Goal: Task Accomplishment & Management: Manage account settings

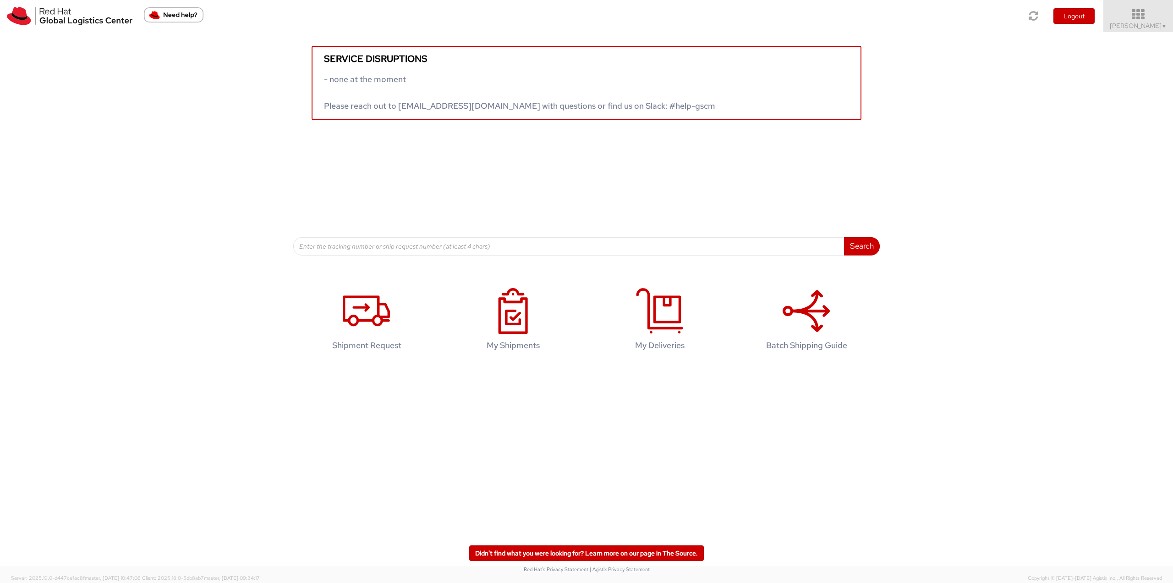
click at [1140, 27] on span "Jason Alexander ▼" at bounding box center [1138, 26] width 57 height 8
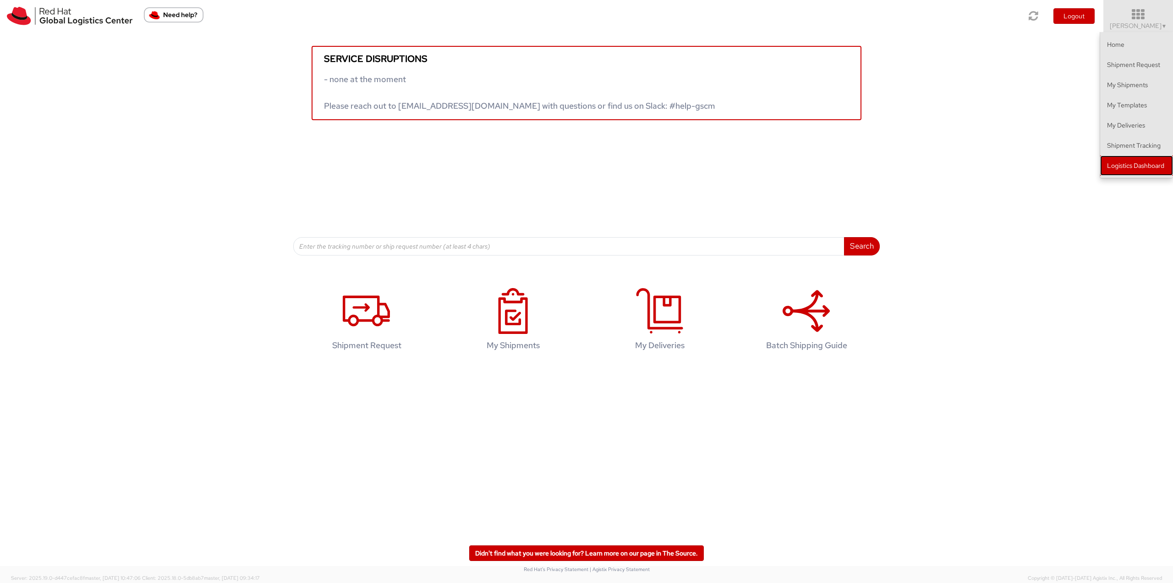
click at [1134, 171] on link "Logistics Dashboard" at bounding box center [1137, 165] width 73 height 20
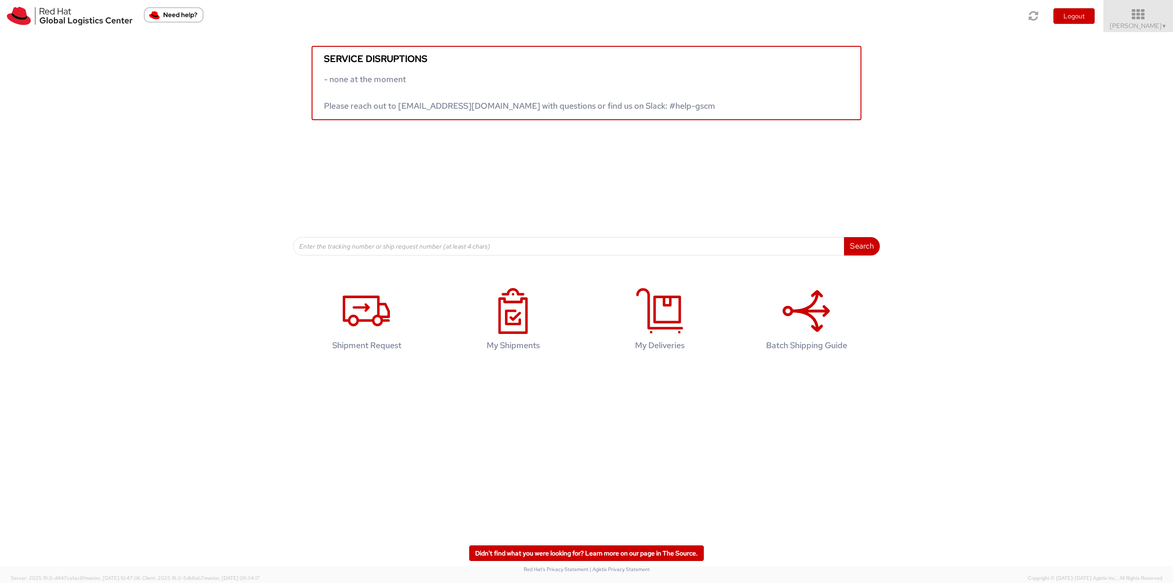
click at [1153, 22] on span "Jason Alexander ▼" at bounding box center [1138, 26] width 57 height 8
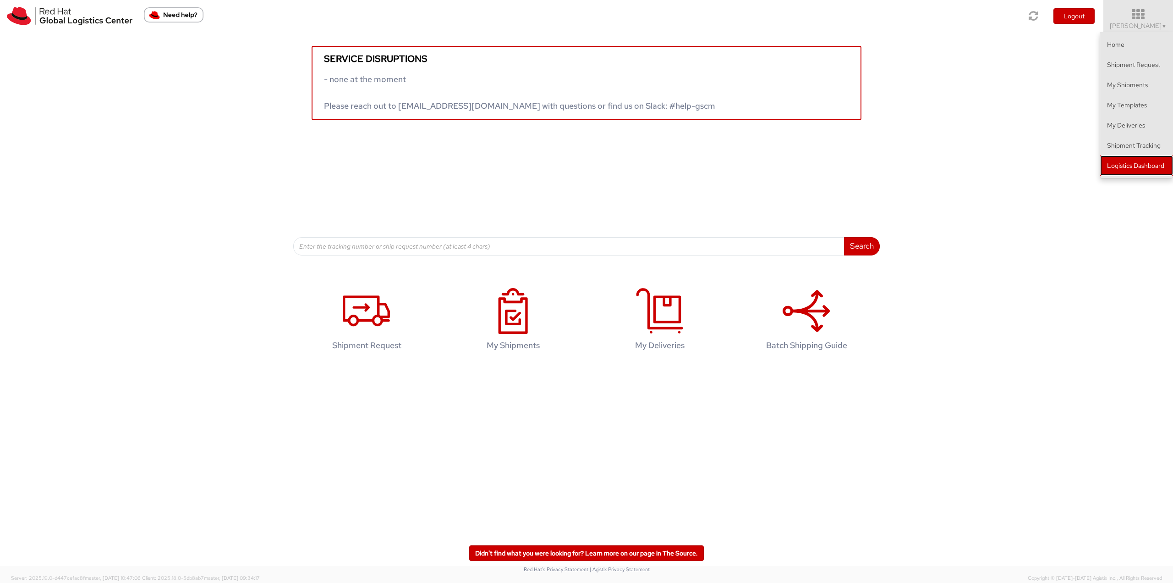
click at [1128, 167] on link "Logistics Dashboard" at bounding box center [1137, 165] width 73 height 20
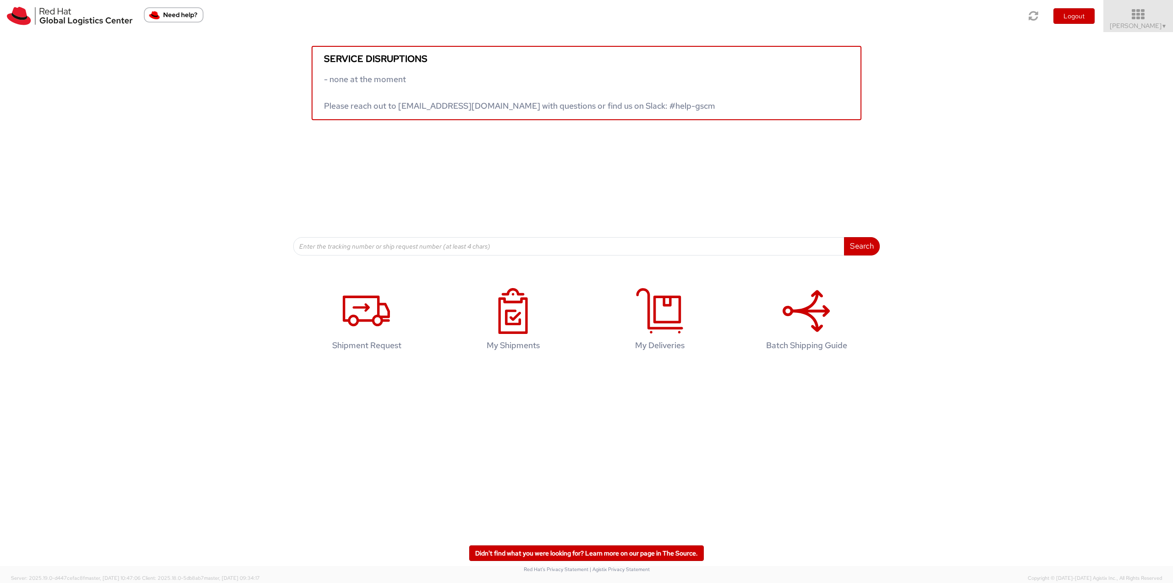
click at [1130, 18] on icon at bounding box center [1139, 14] width 80 height 13
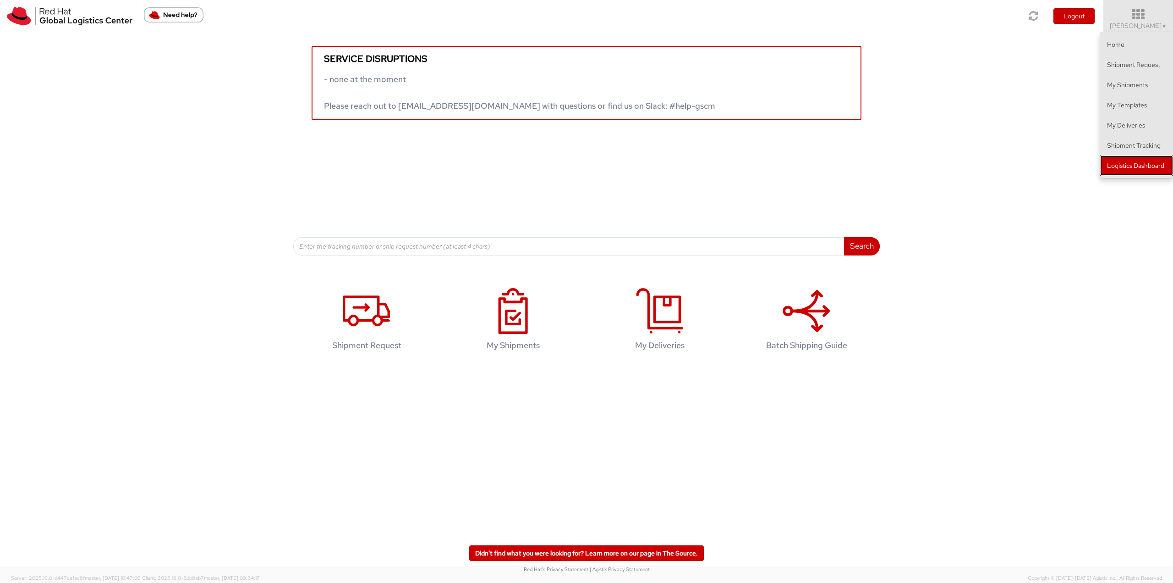
click at [1133, 165] on link "Logistics Dashboard" at bounding box center [1137, 165] width 73 height 20
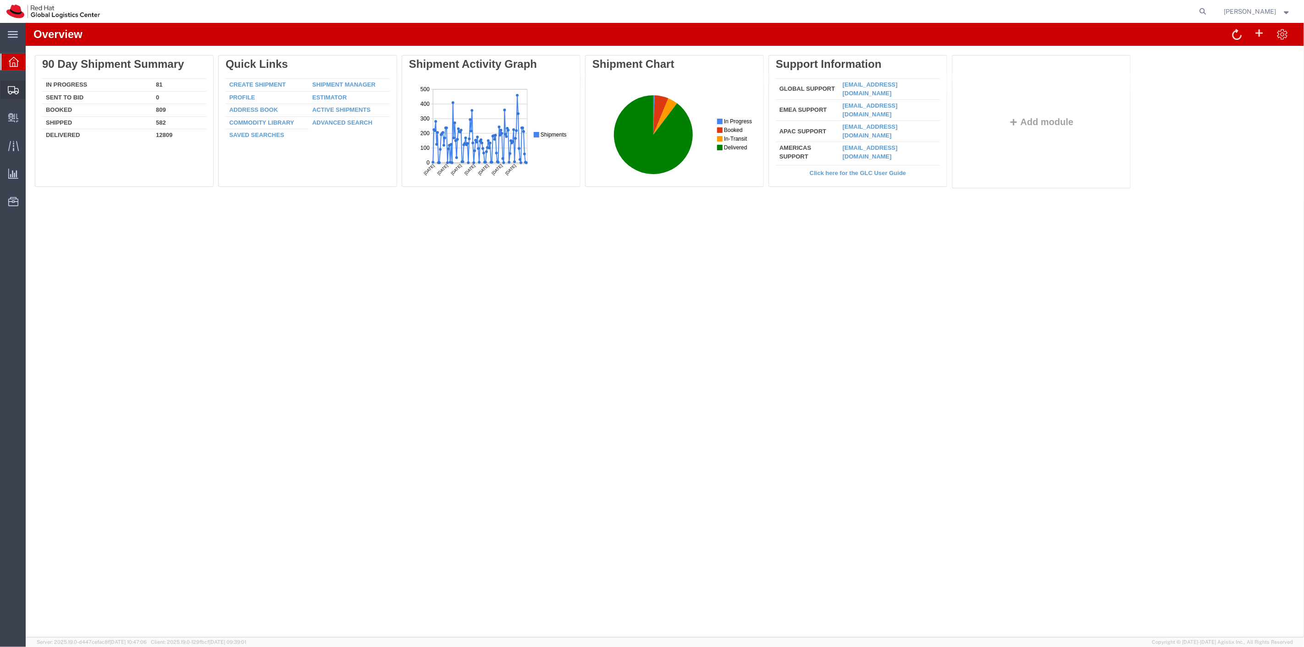
click at [0, 0] on span "Shipment Manager" at bounding box center [0, 0] width 0 height 0
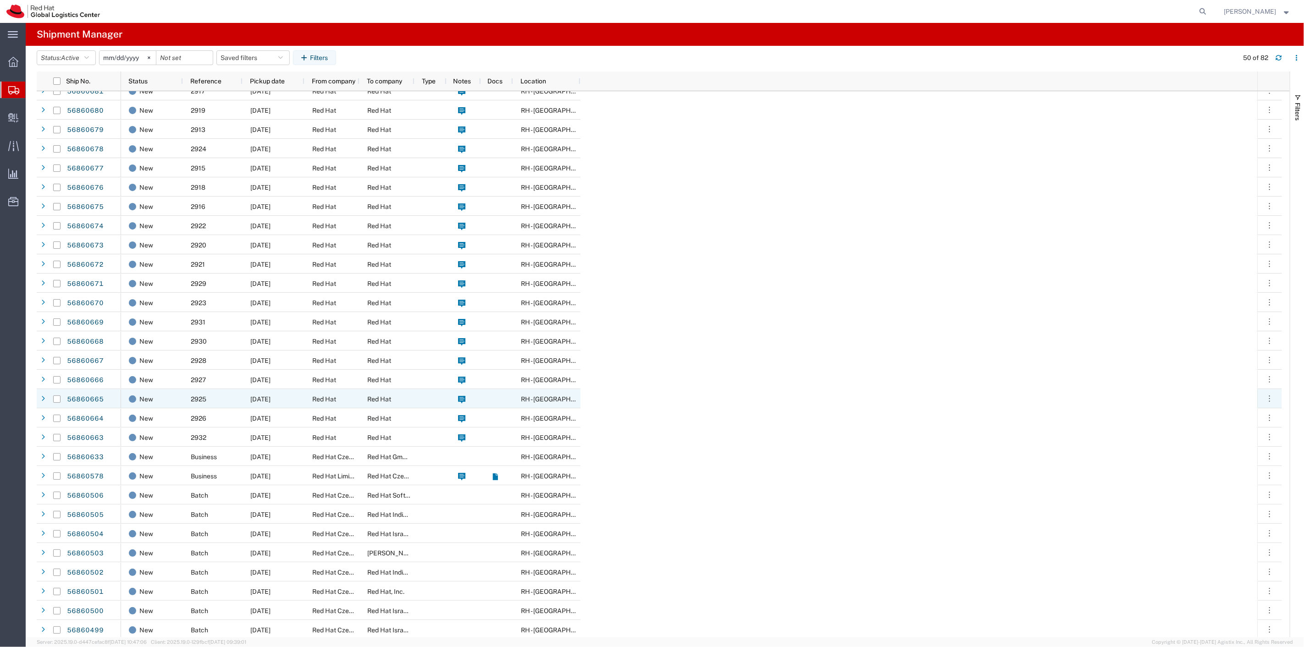
scroll to position [153, 0]
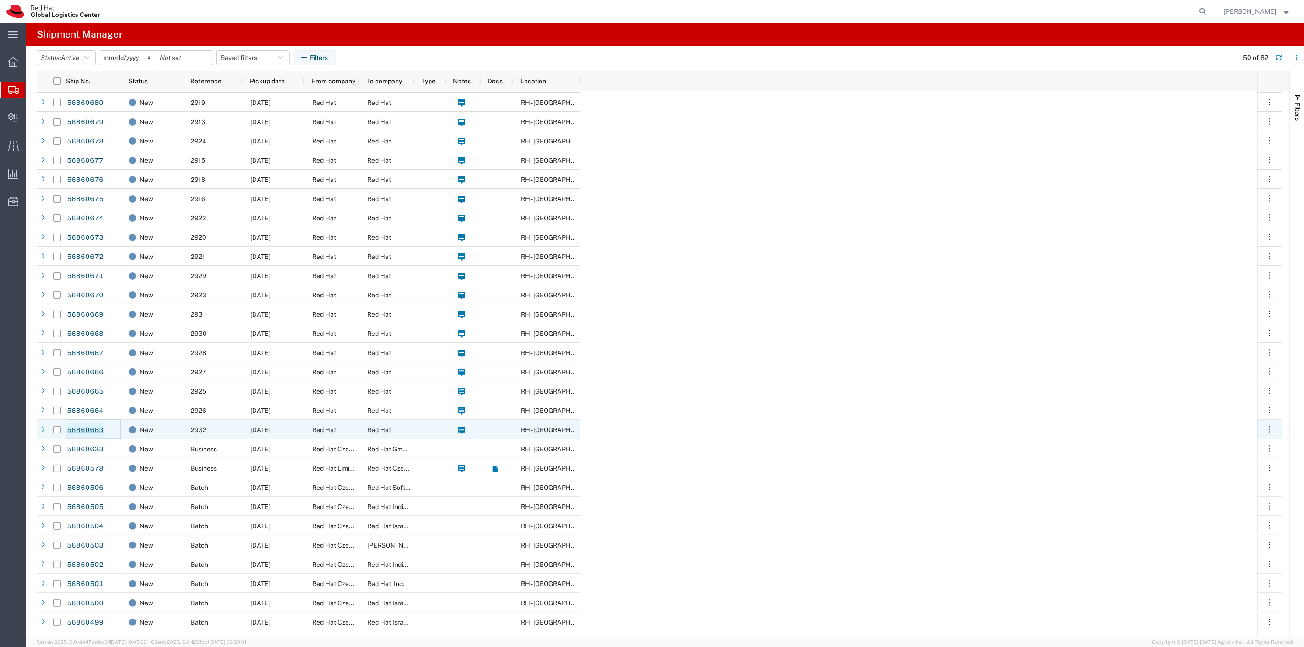
click at [97, 425] on link "56860663" at bounding box center [85, 430] width 38 height 15
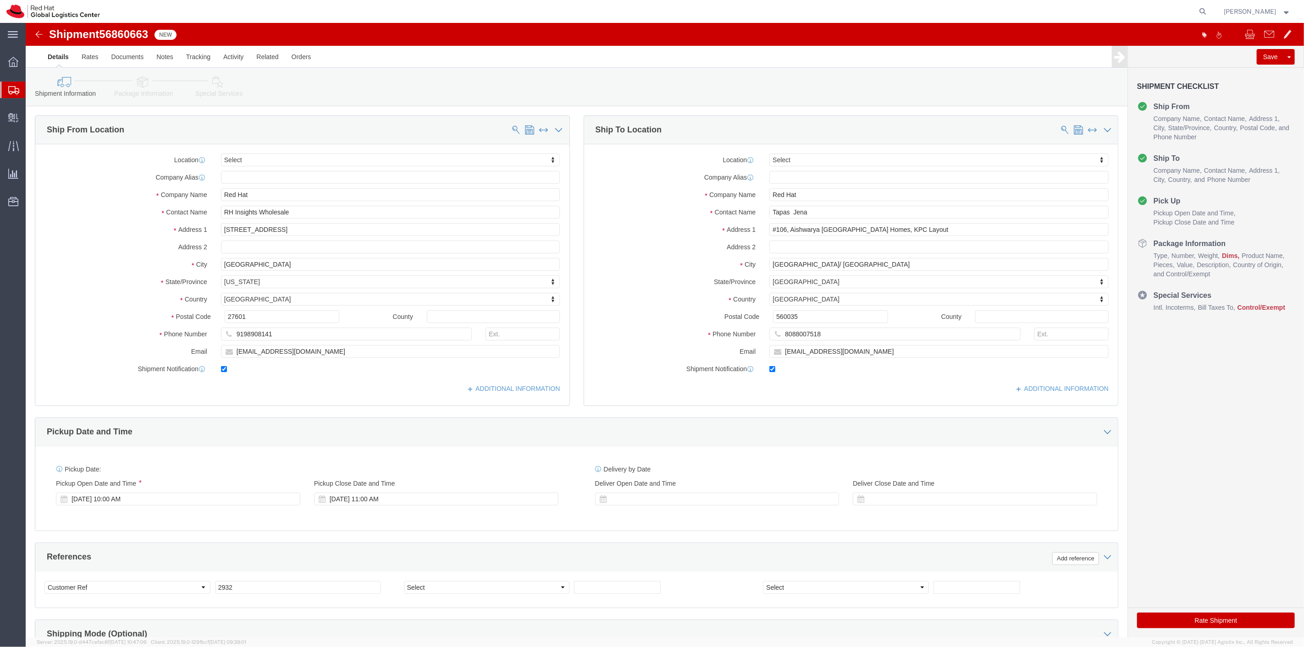
select select
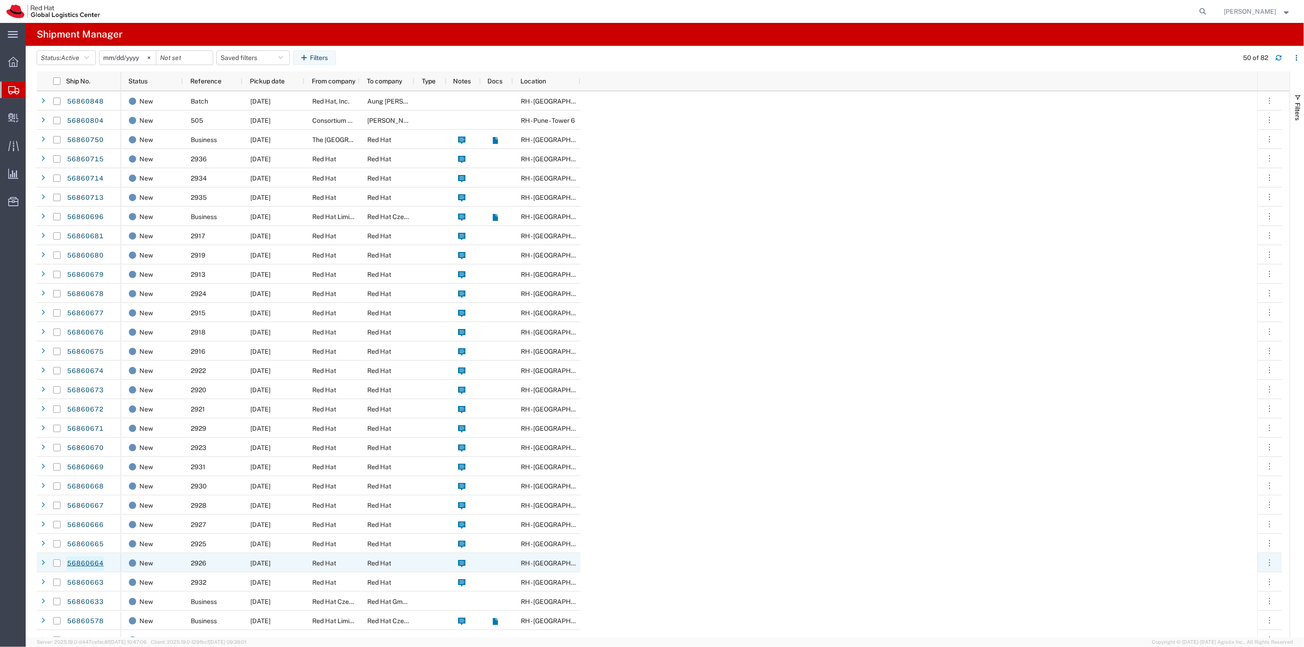
click at [85, 562] on link "56860664" at bounding box center [85, 563] width 38 height 15
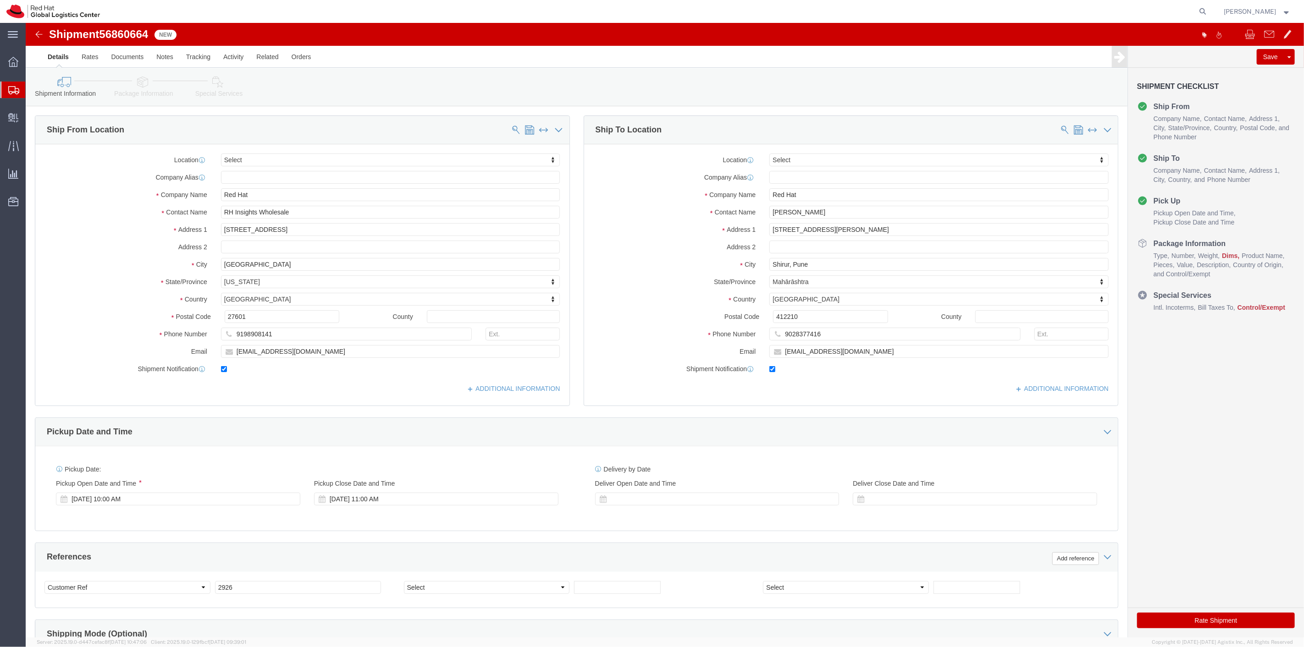
select select
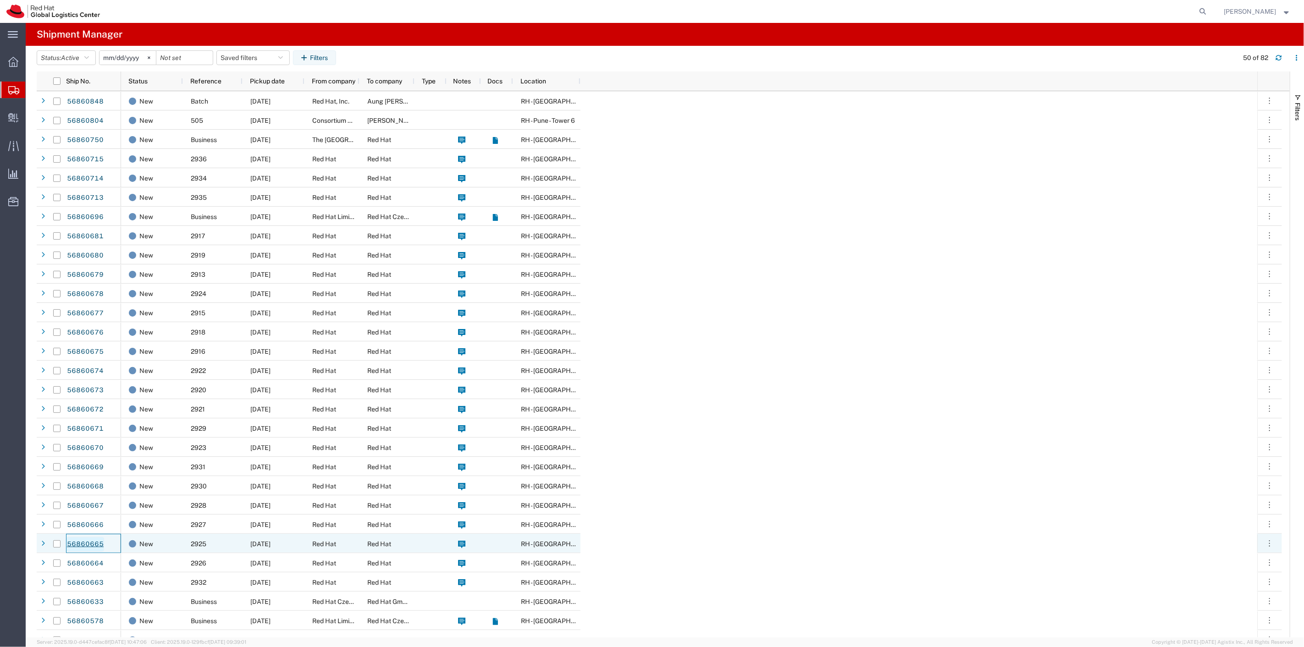
drag, startPoint x: 85, startPoint y: 546, endPoint x: 77, endPoint y: 545, distance: 8.4
click at [77, 545] on link "56860665" at bounding box center [85, 544] width 38 height 15
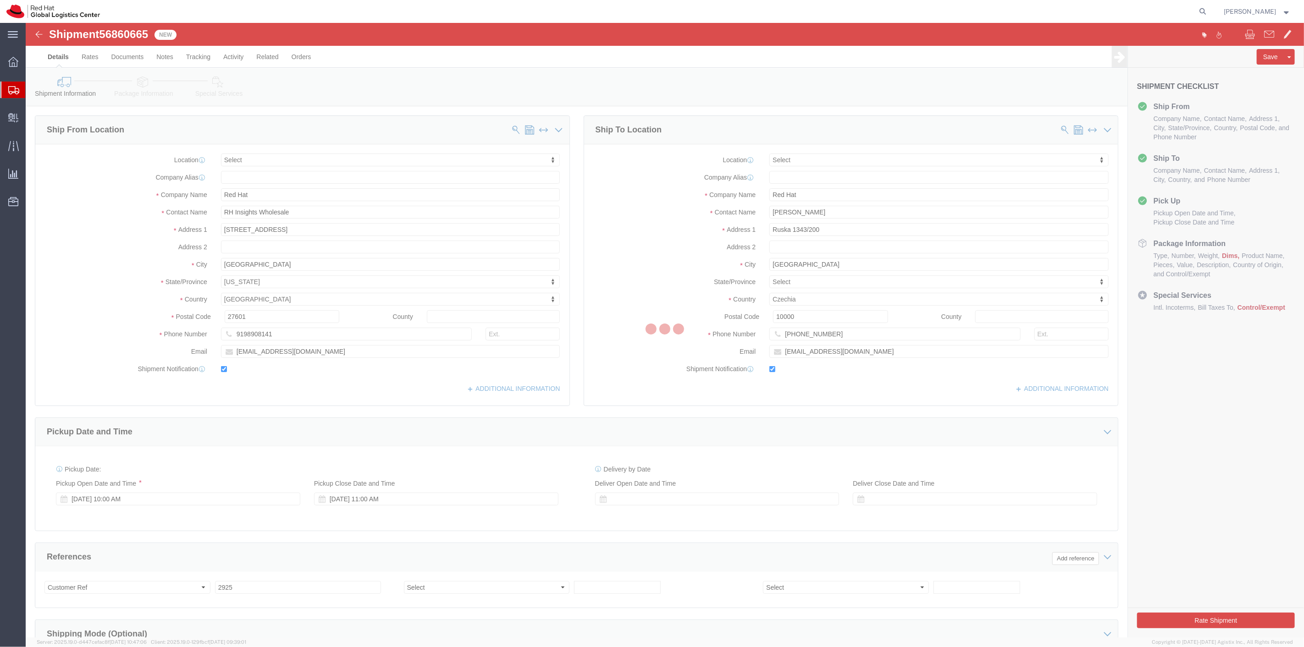
select select
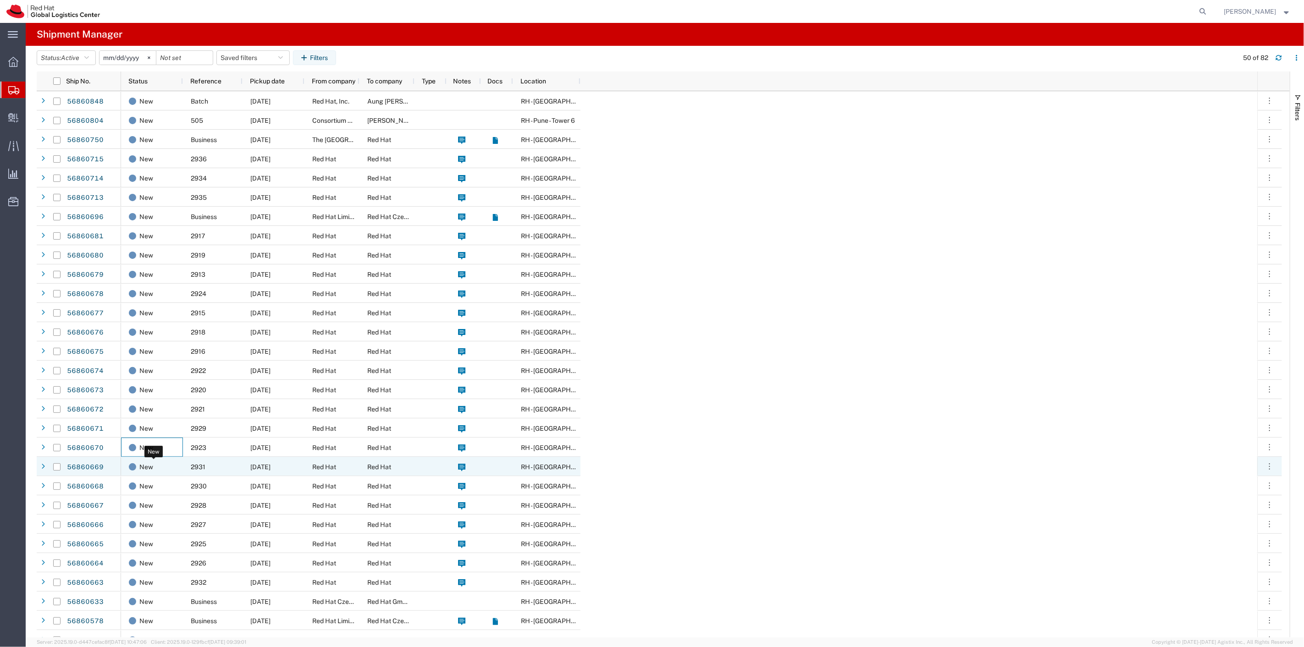
drag, startPoint x: 159, startPoint y: 465, endPoint x: 167, endPoint y: 485, distance: 21.2
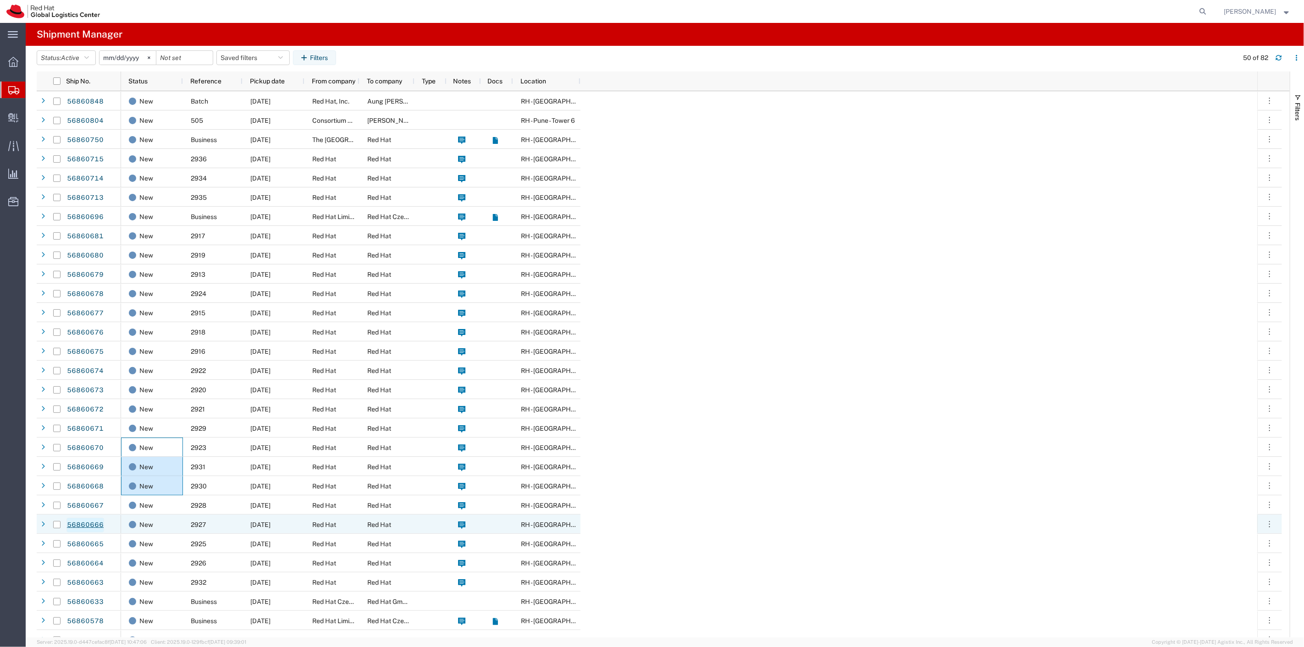
click at [89, 522] on link "56860666" at bounding box center [85, 525] width 38 height 15
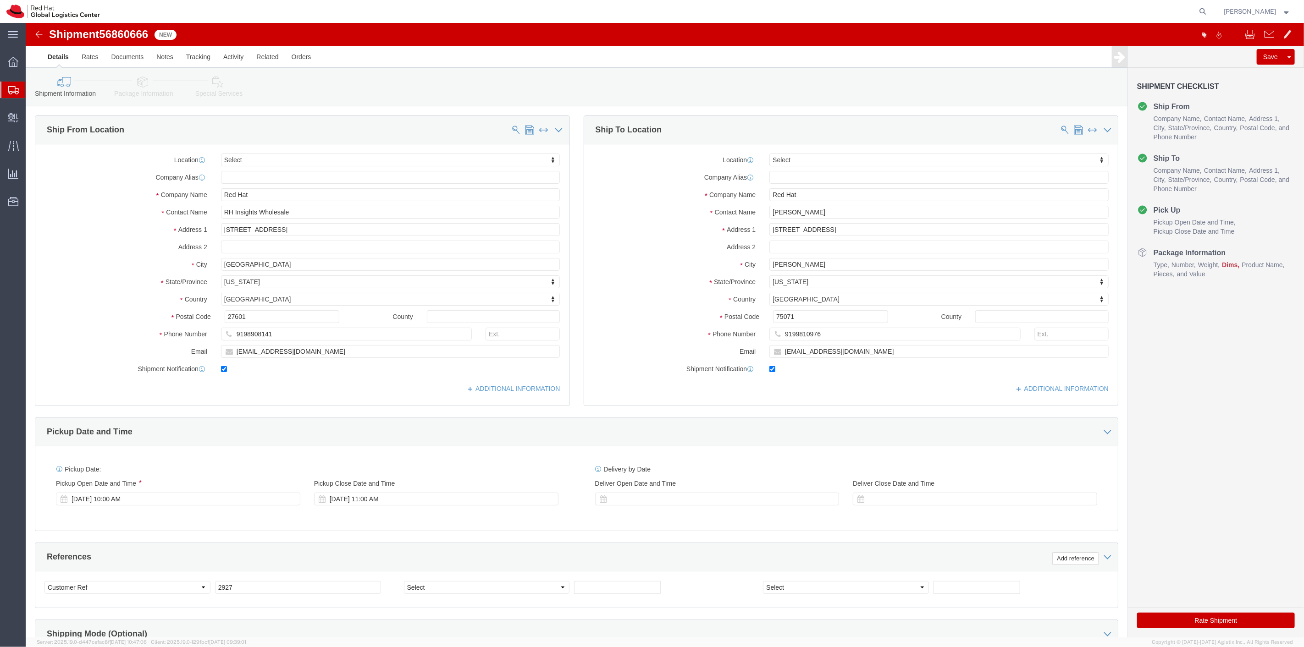
select select
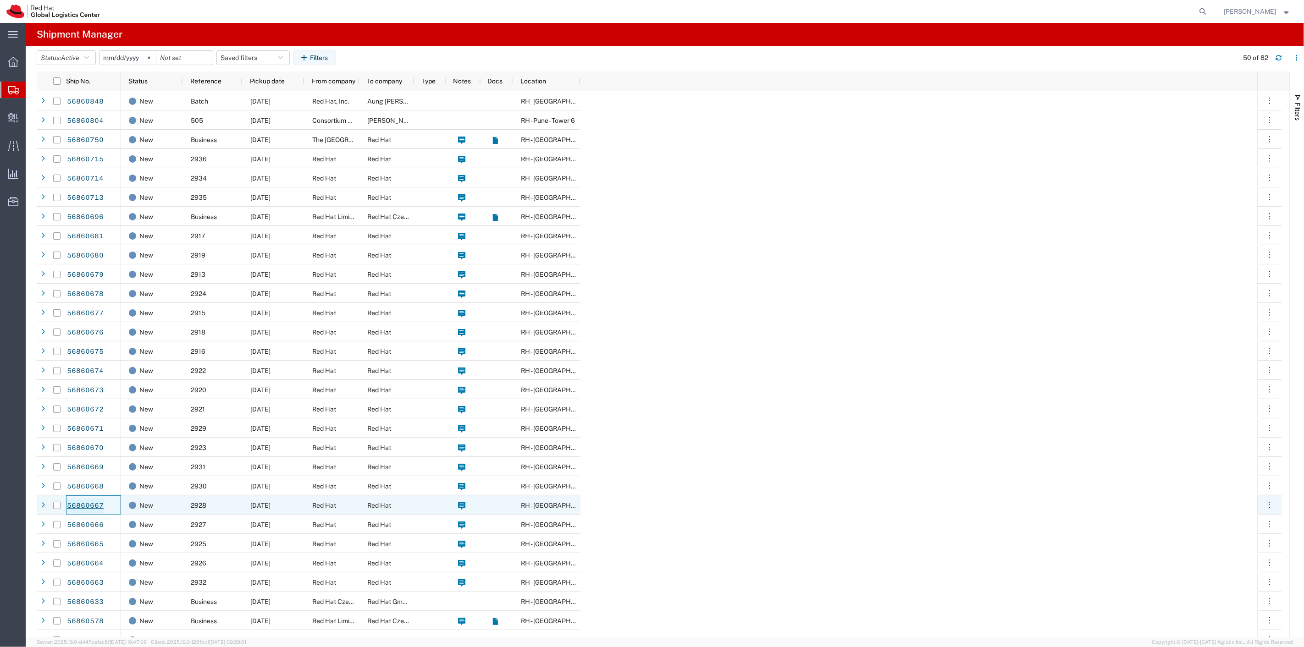
click at [83, 504] on link "56860667" at bounding box center [85, 506] width 38 height 15
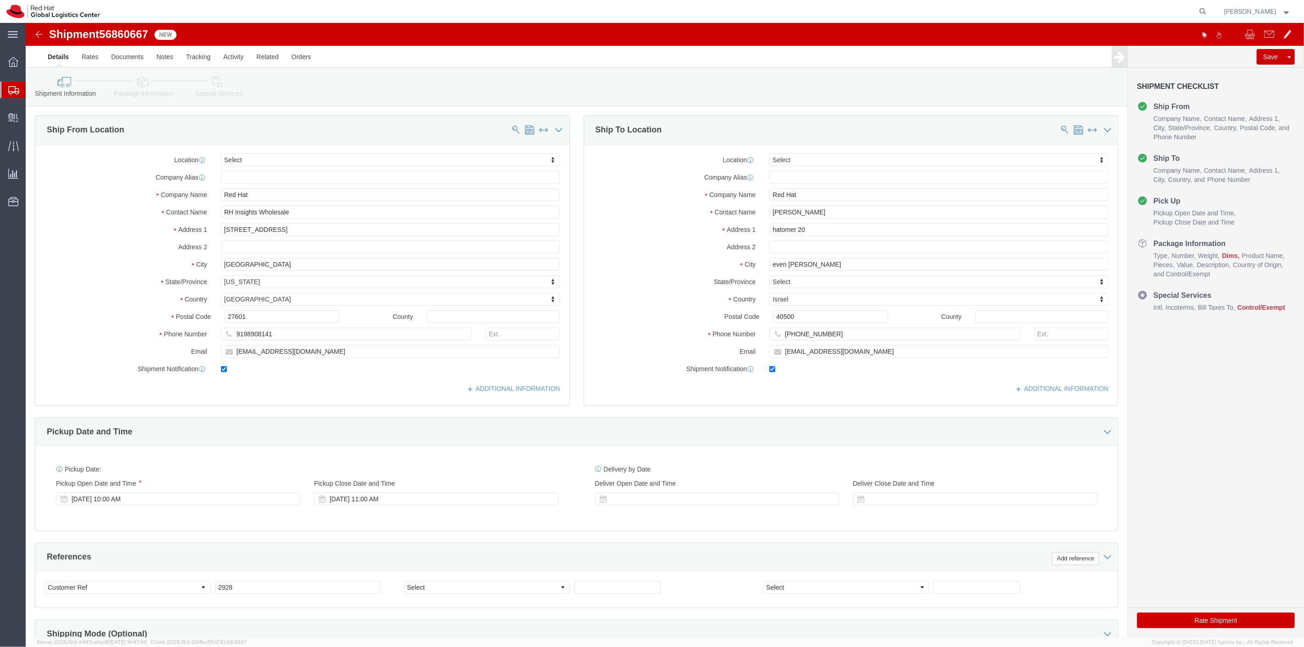
select select
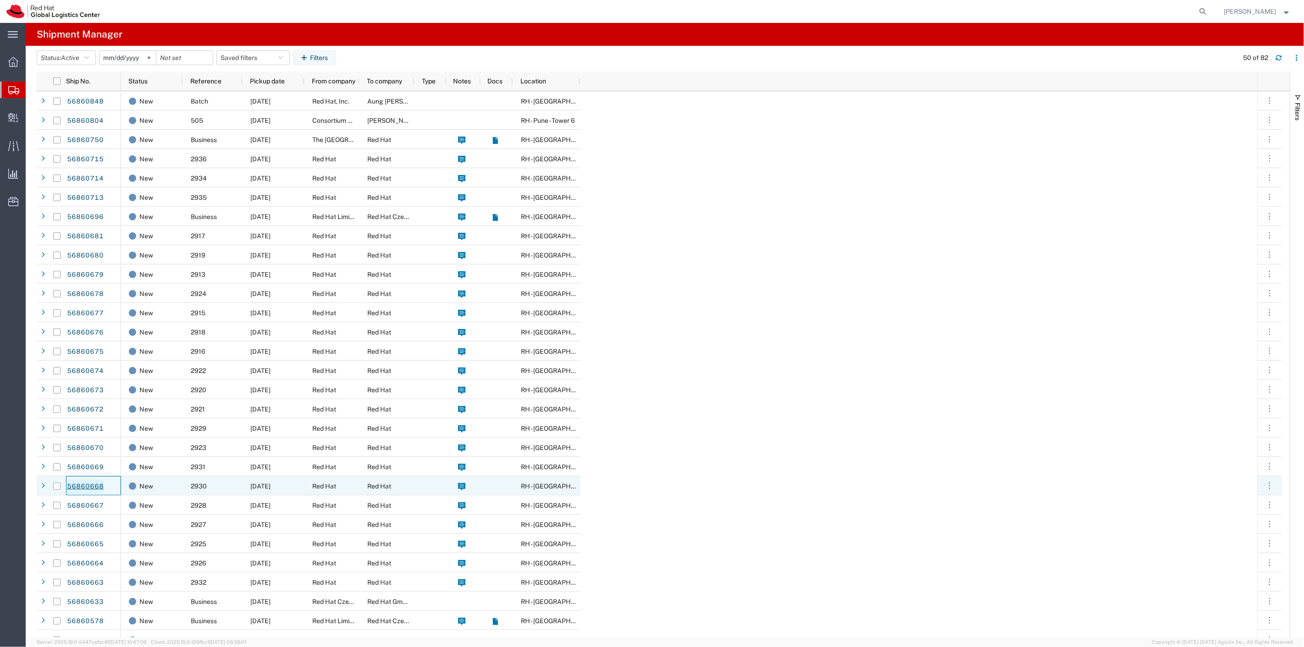
click at [86, 490] on link "56860668" at bounding box center [85, 486] width 38 height 15
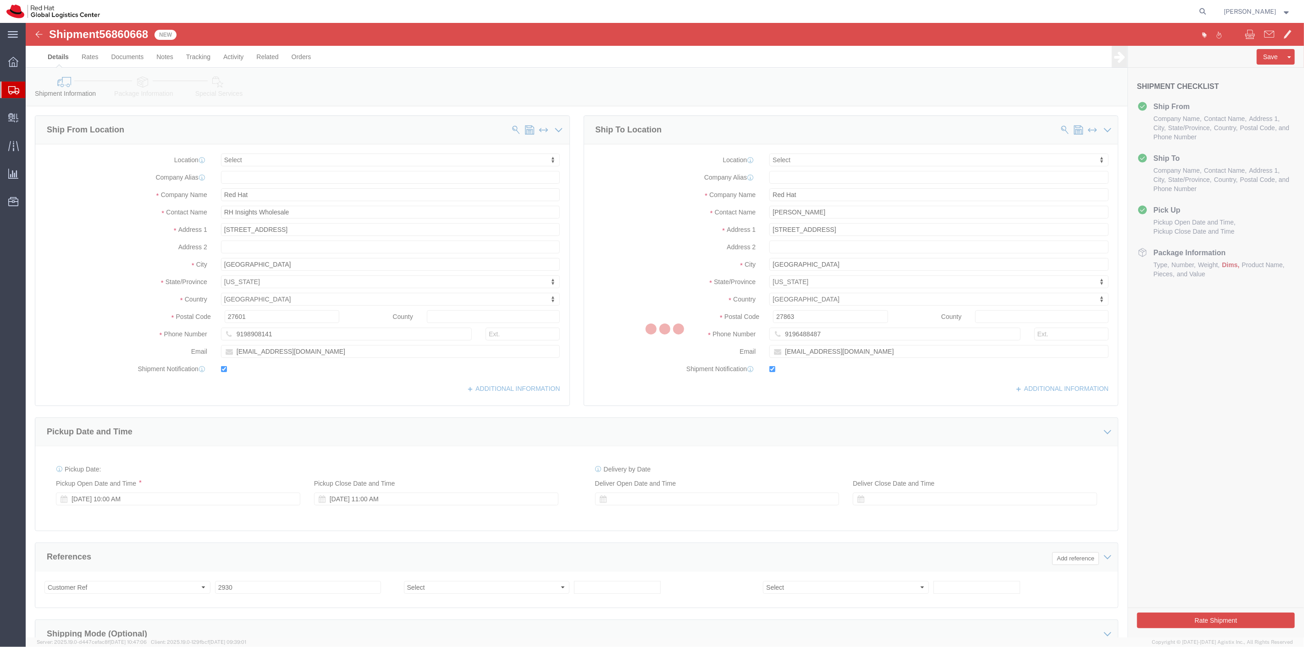
select select
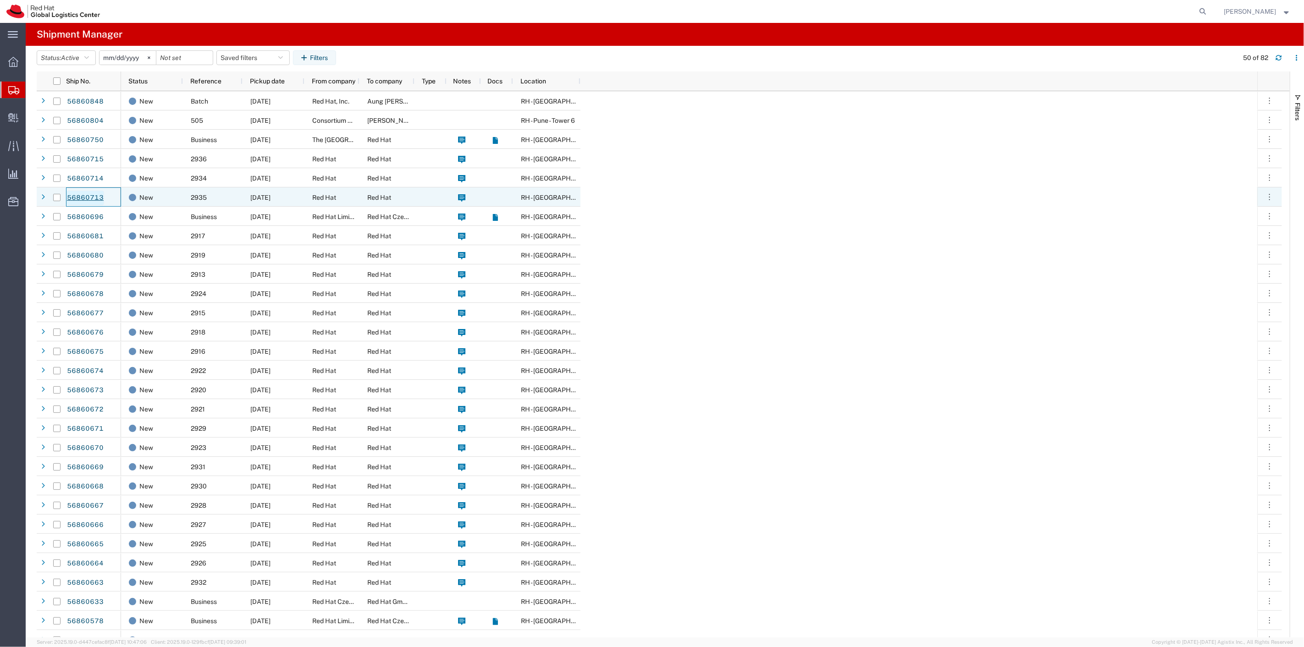
drag, startPoint x: 103, startPoint y: 199, endPoint x: 83, endPoint y: 200, distance: 20.2
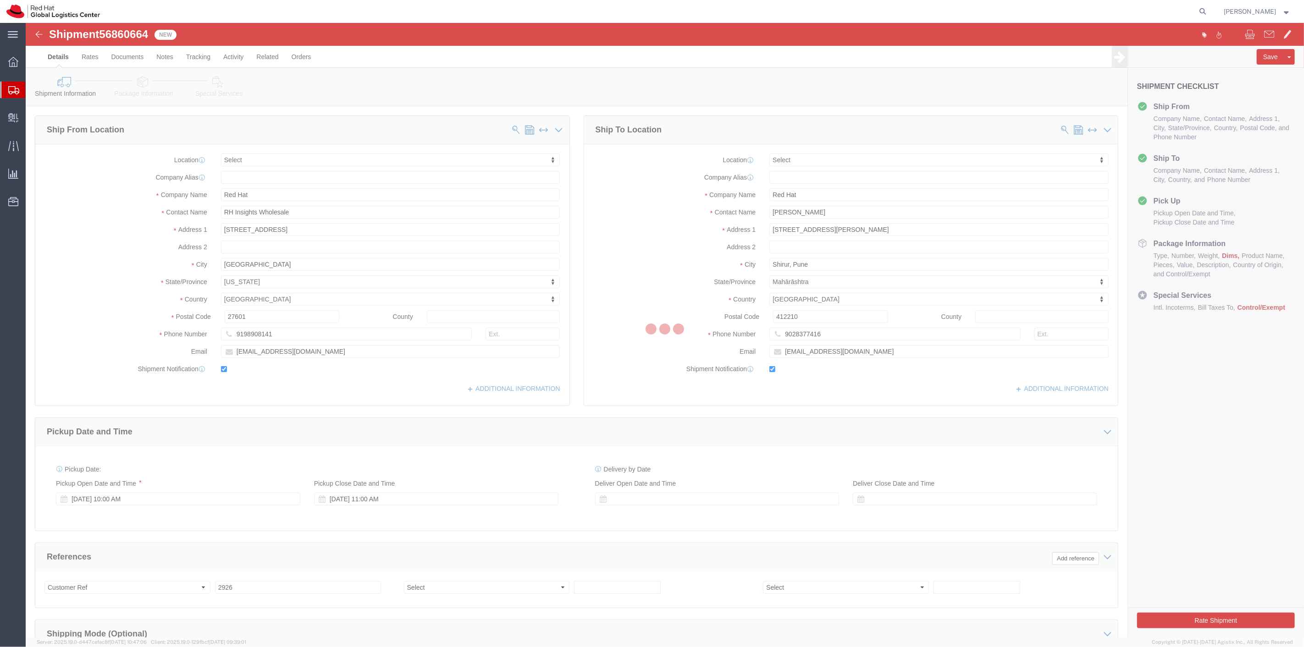
select select
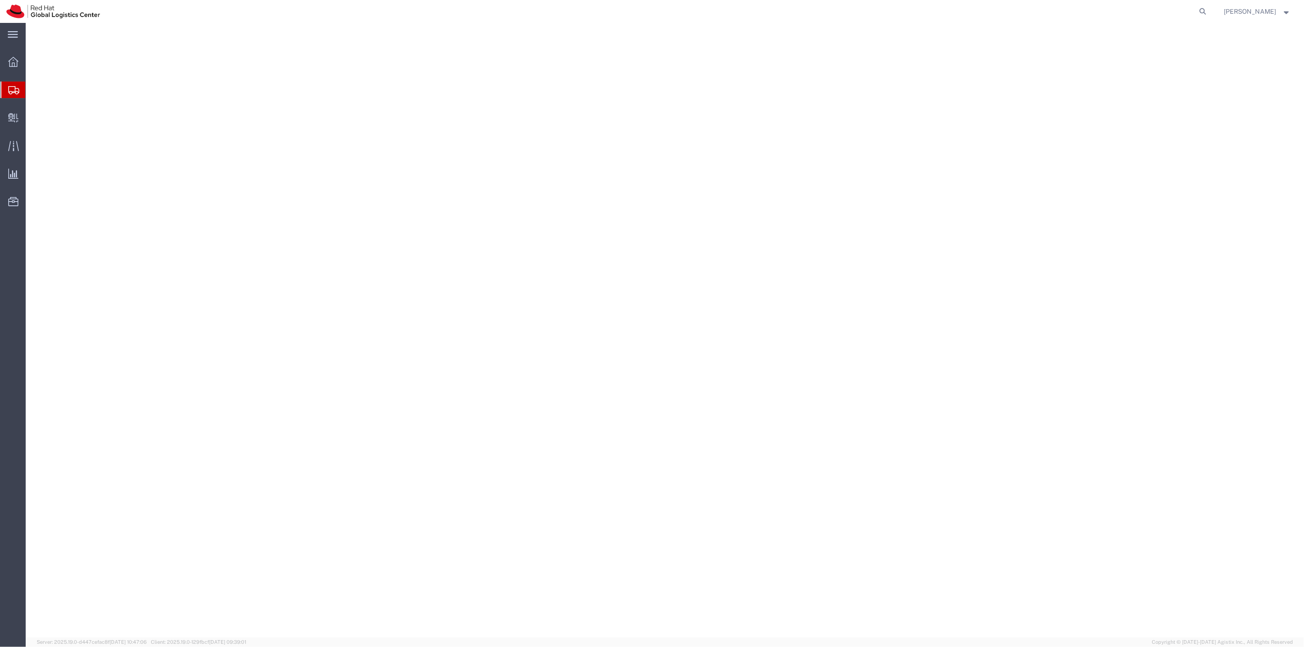
select select
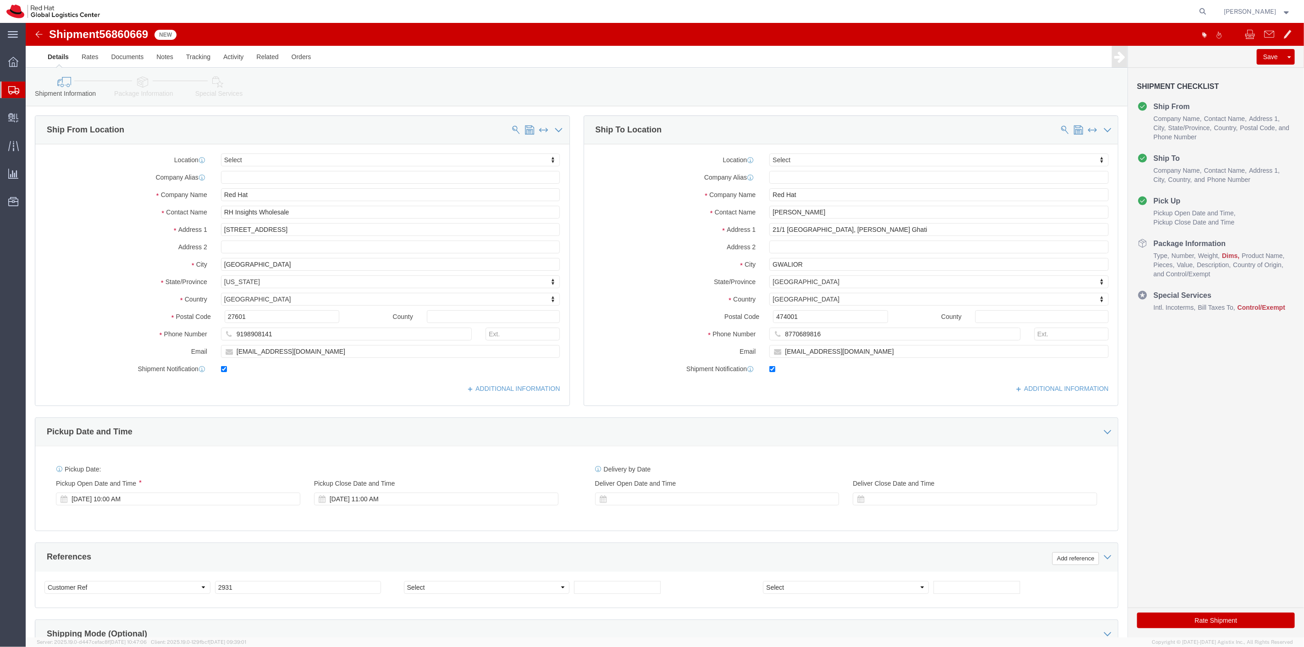
select select
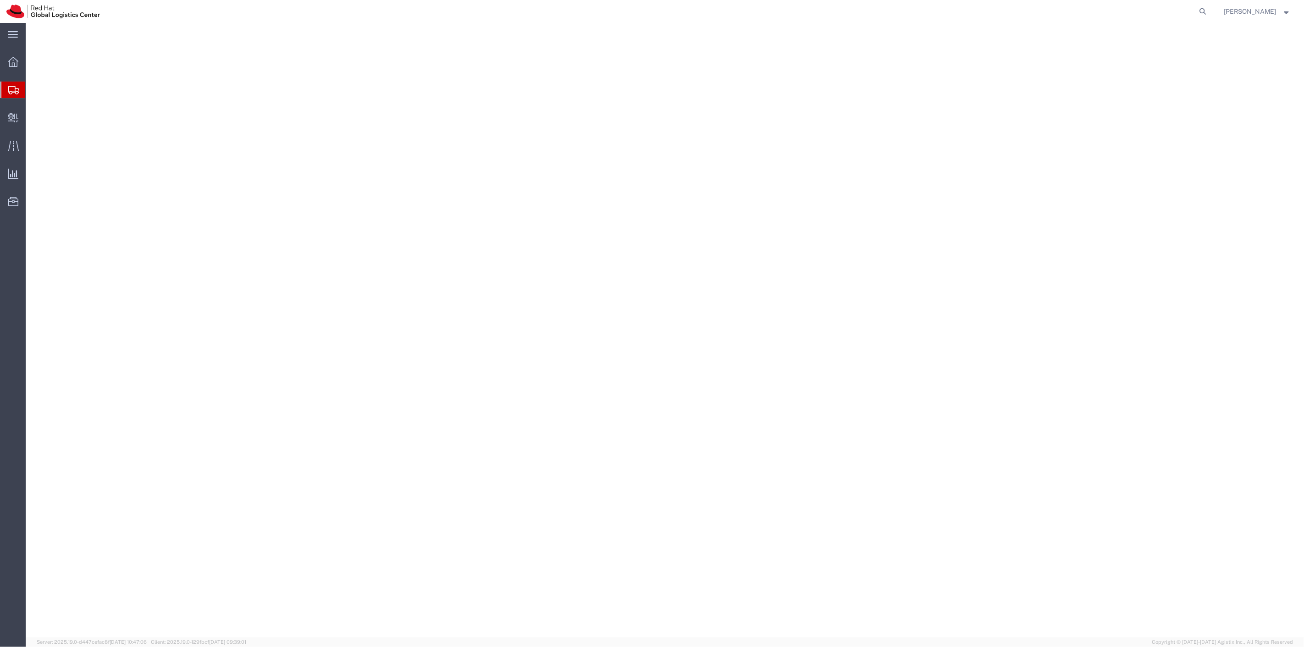
select select
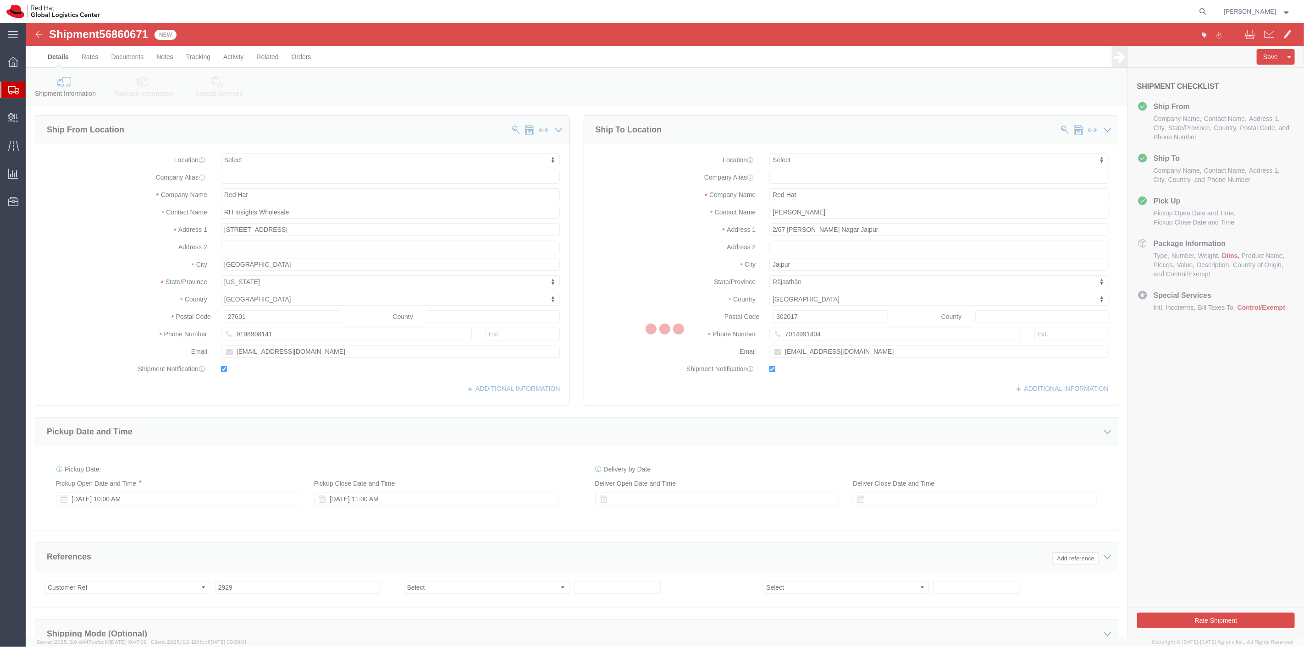
select select
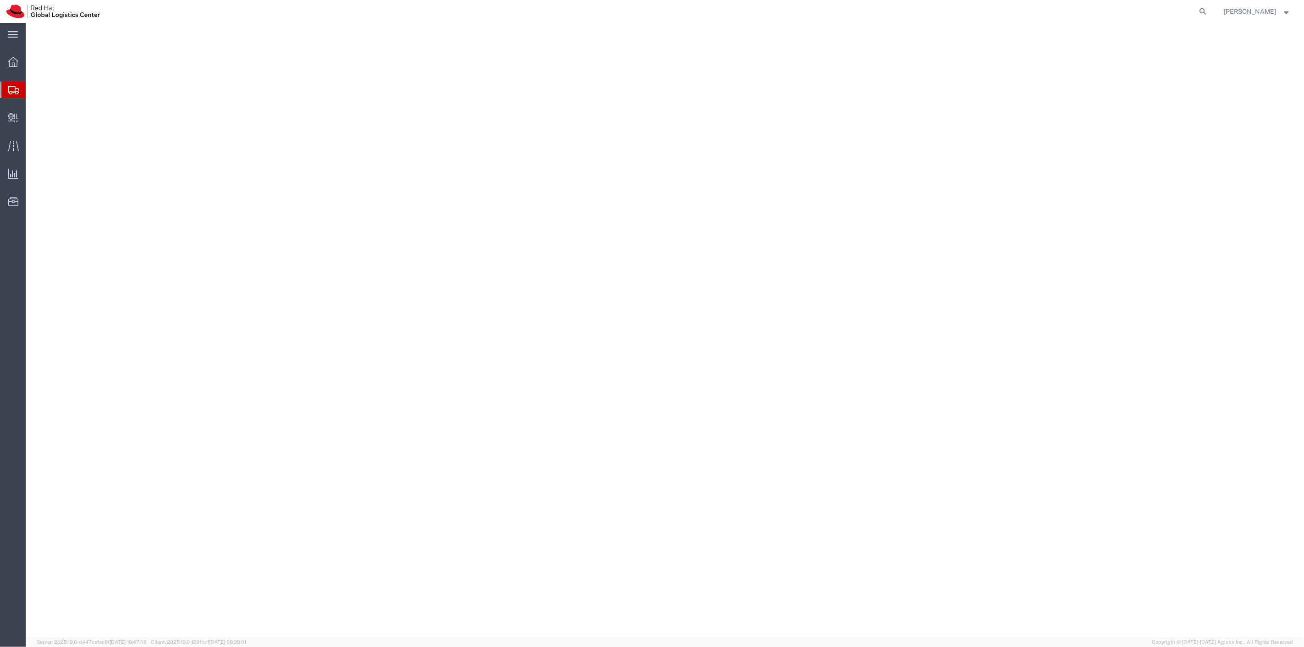
select select
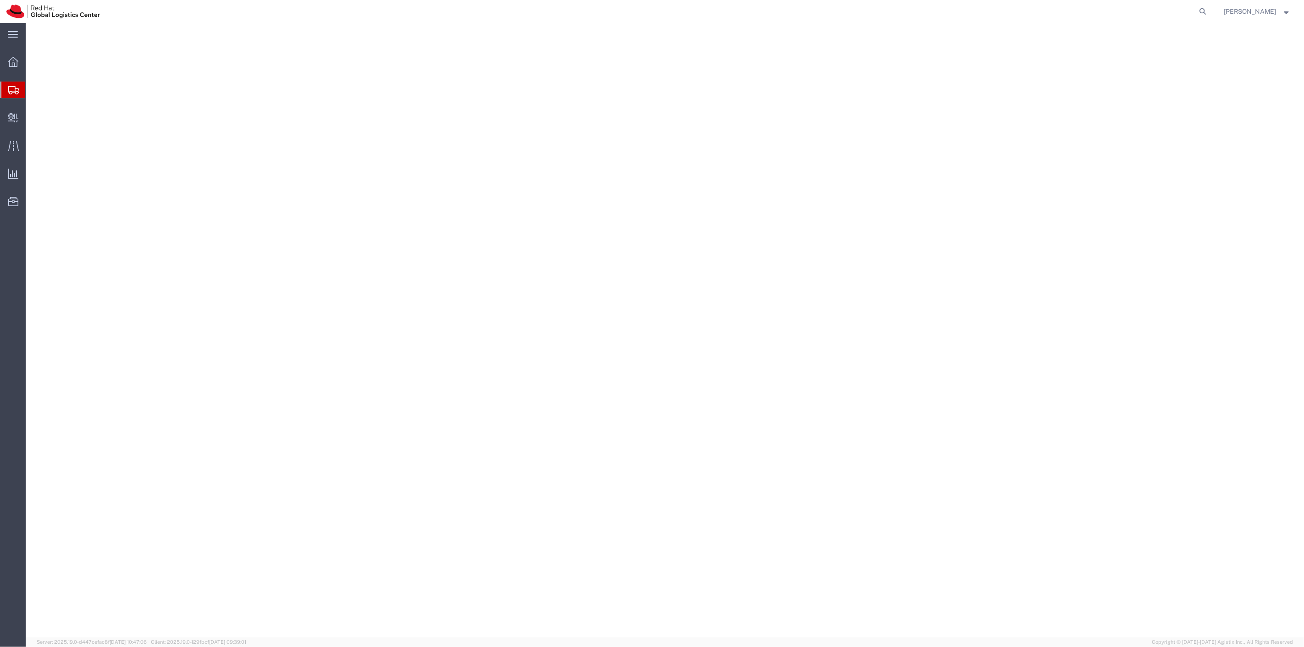
select select
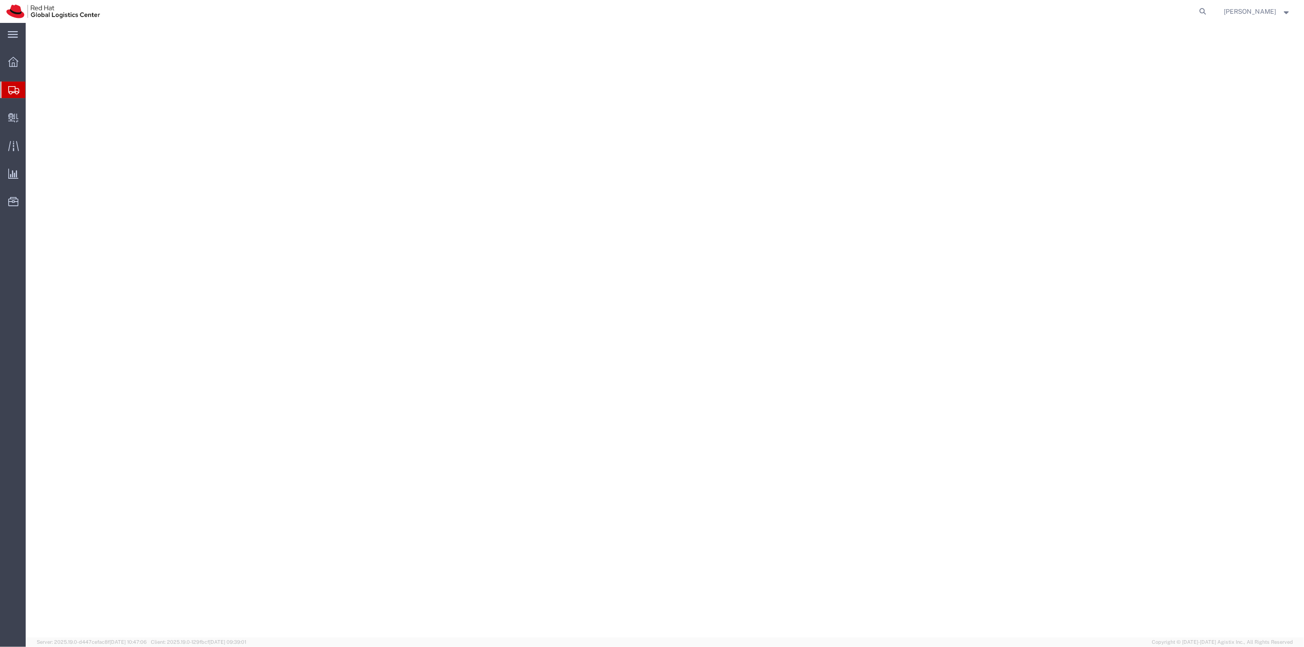
select select
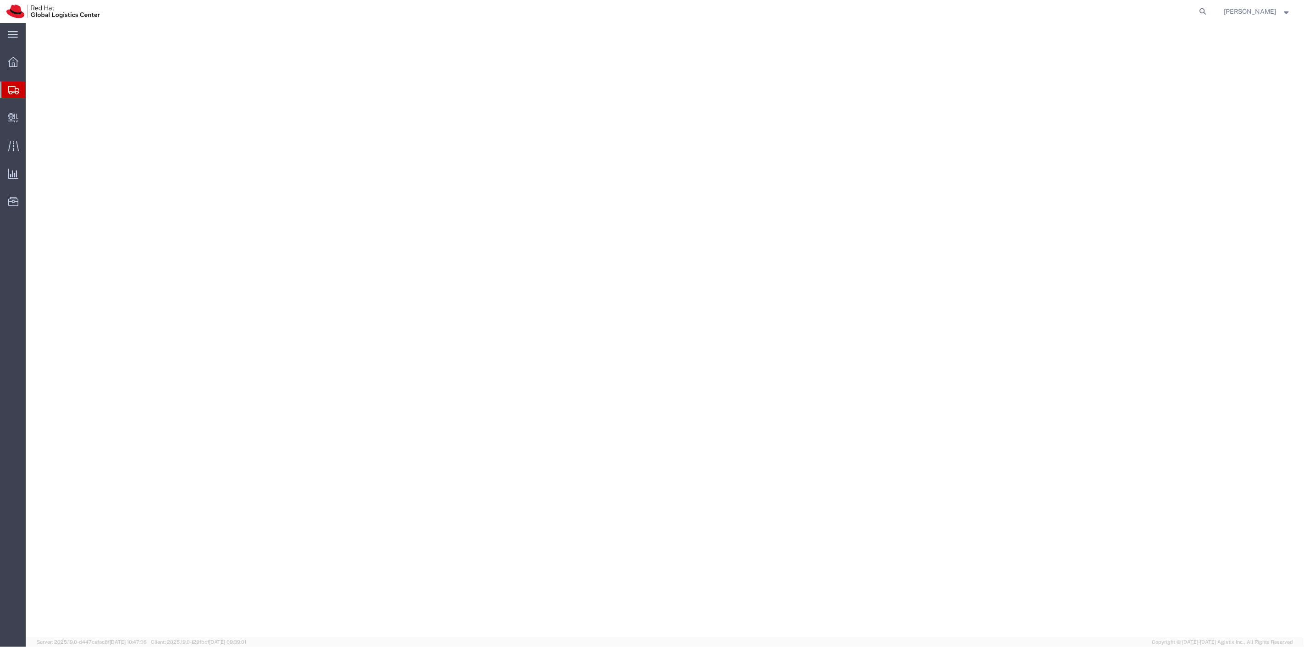
select select
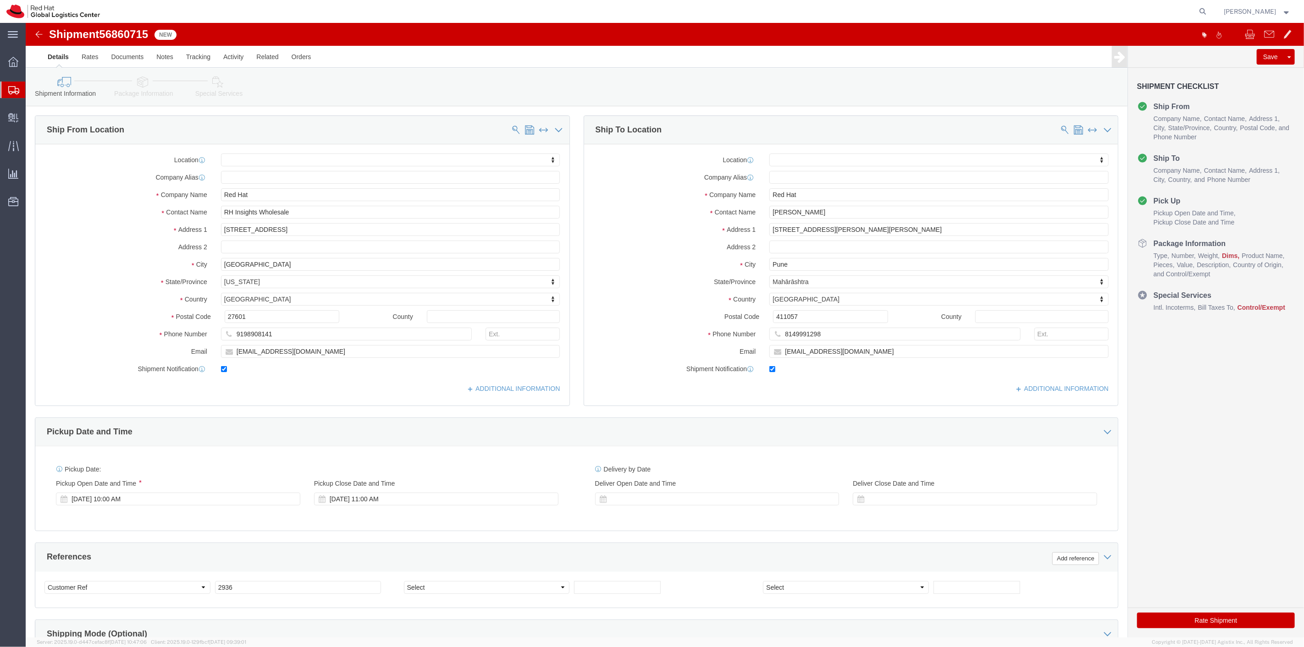
click at [0, 0] on span "Shipment Manager" at bounding box center [0, 0] width 0 height 0
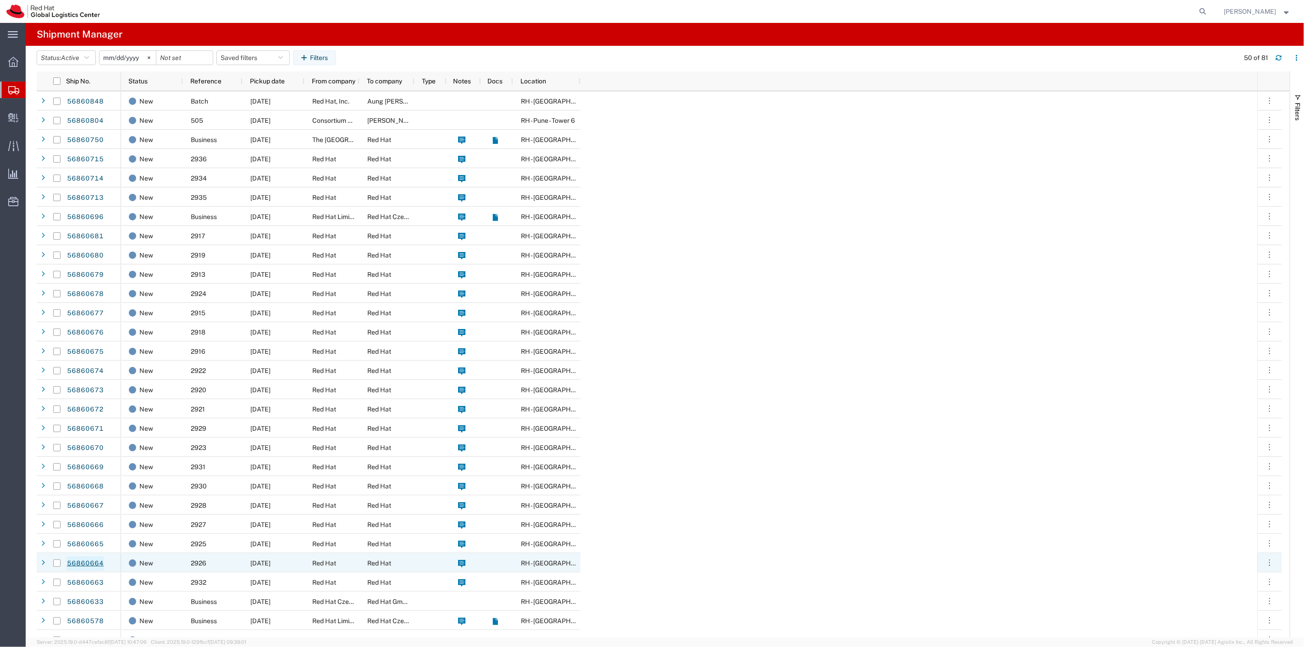
click at [81, 566] on link "56860664" at bounding box center [85, 563] width 38 height 15
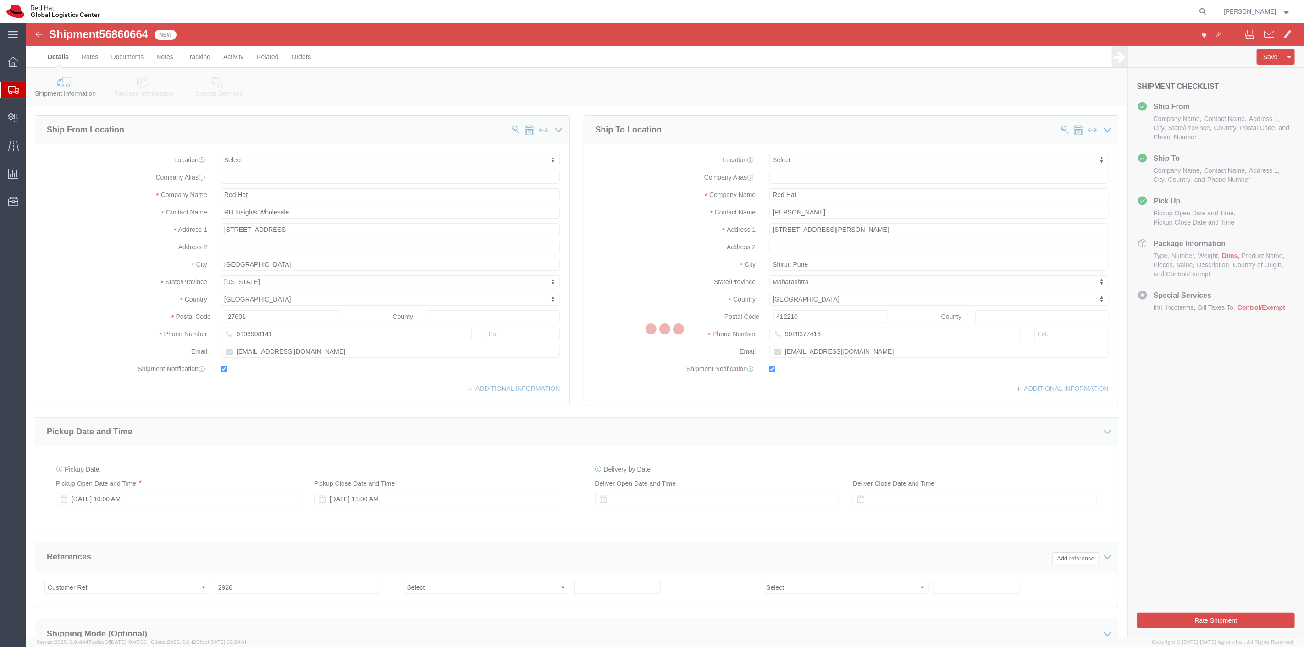
select select
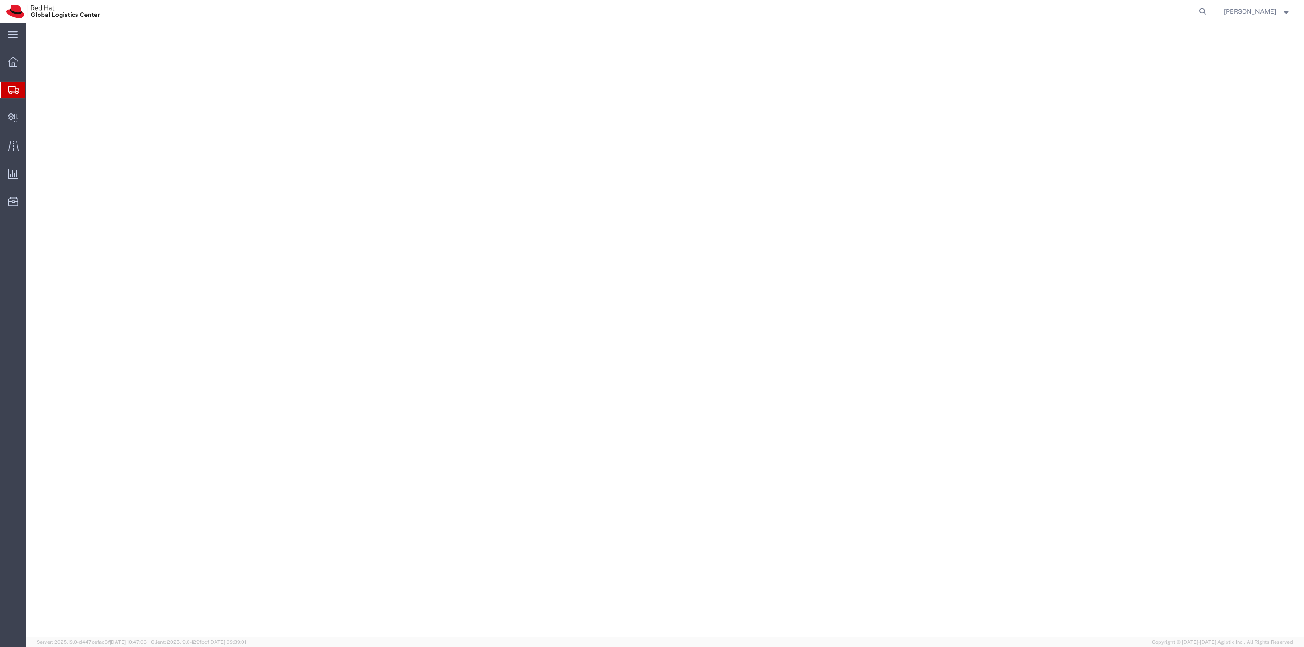
select select
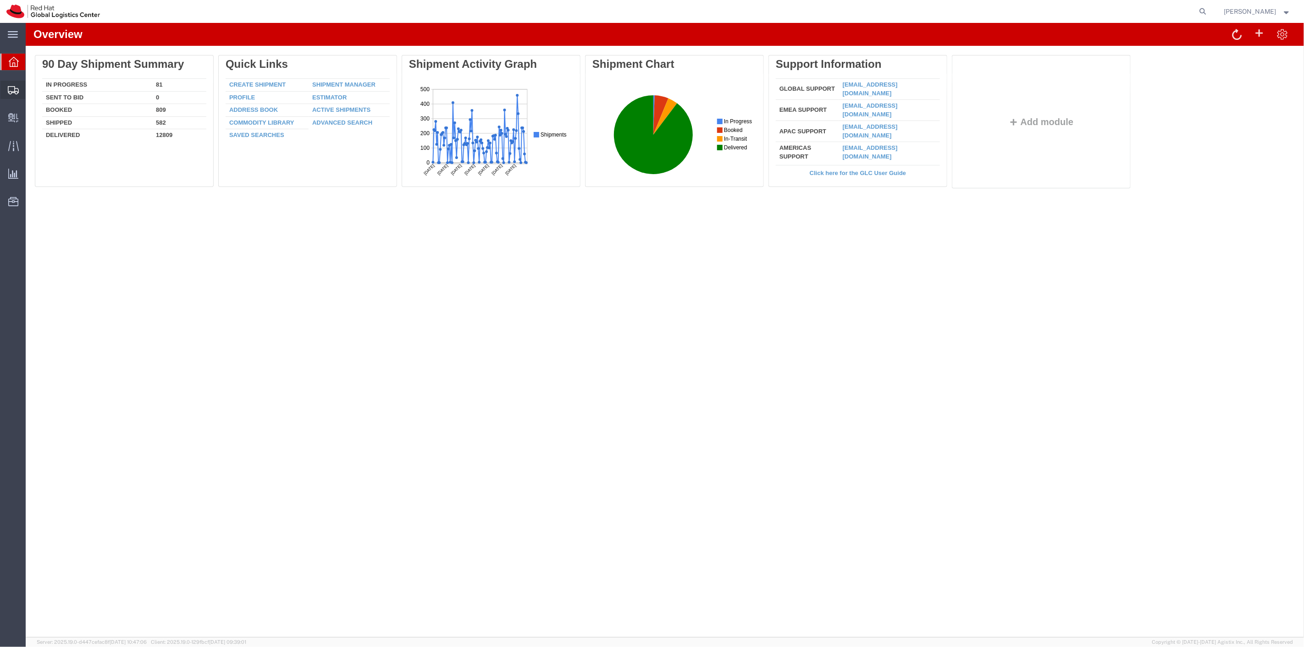
click at [0, 0] on span "Shipment Manager" at bounding box center [0, 0] width 0 height 0
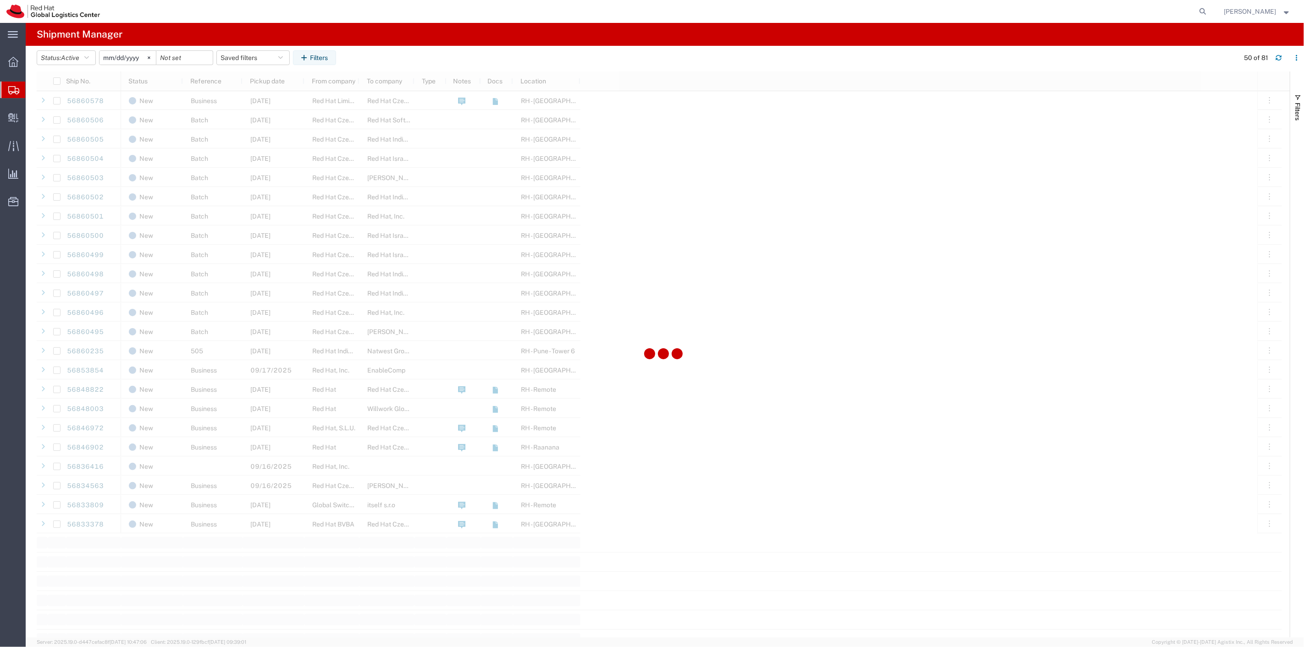
scroll to position [560, 0]
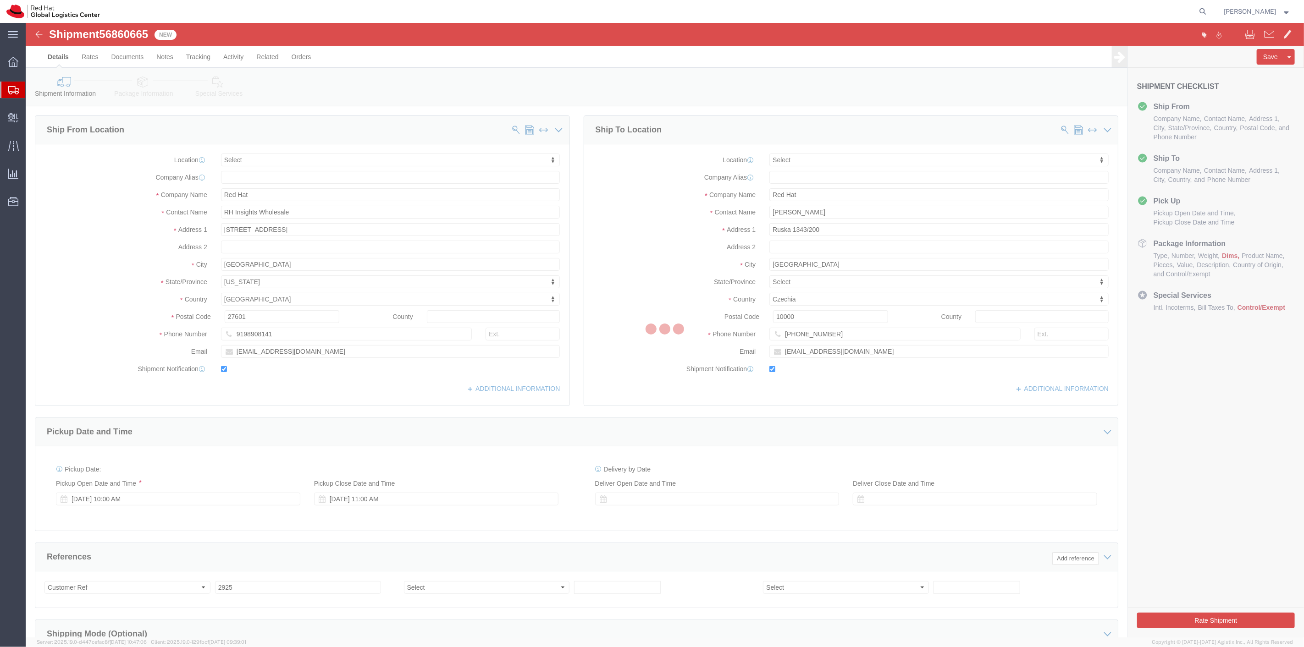
select select
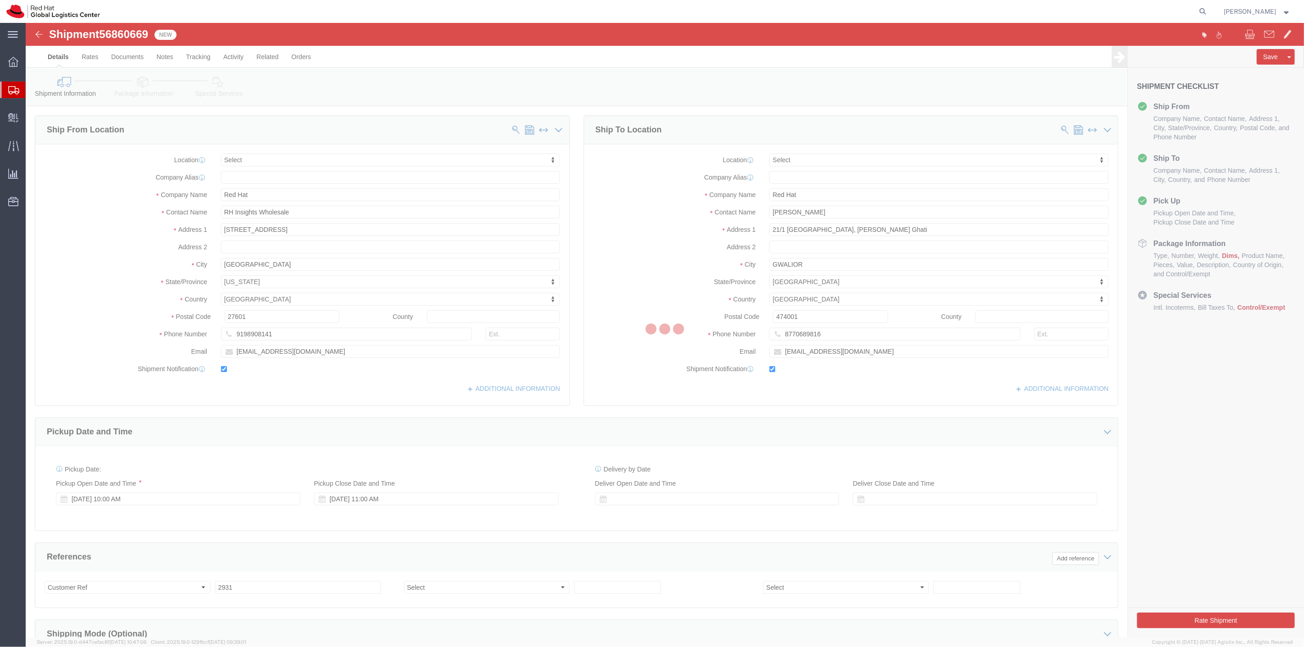
select select
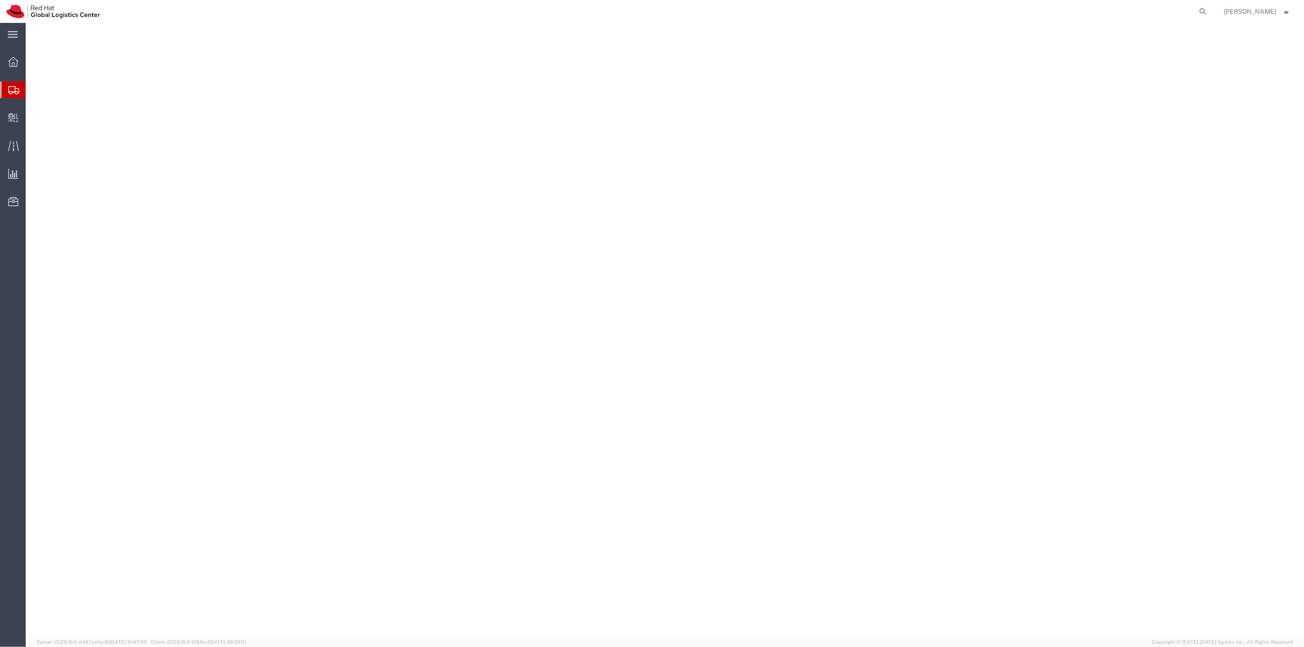
select select
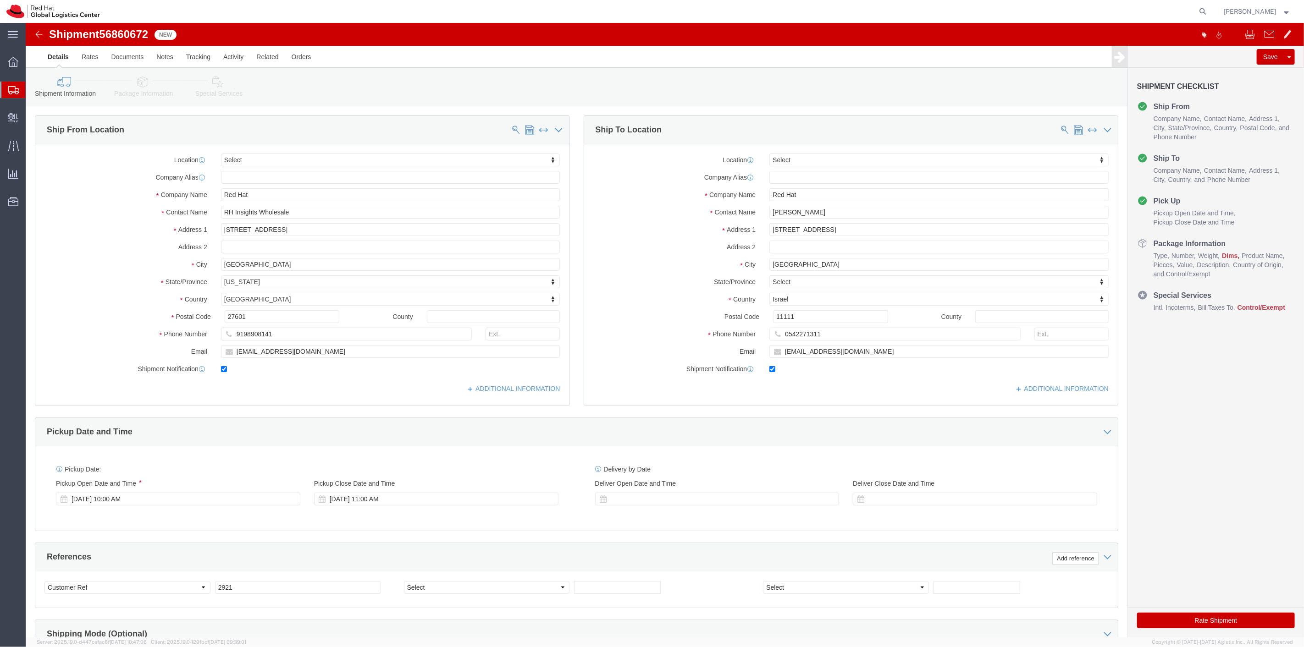
select select
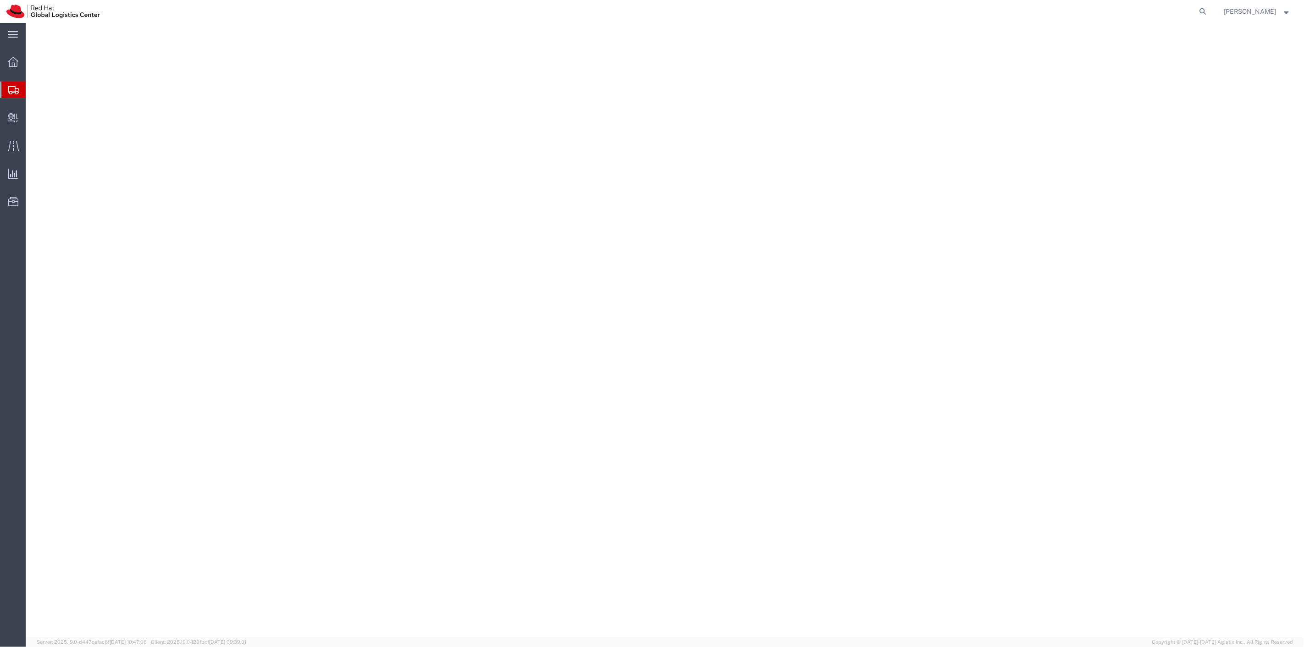
select select
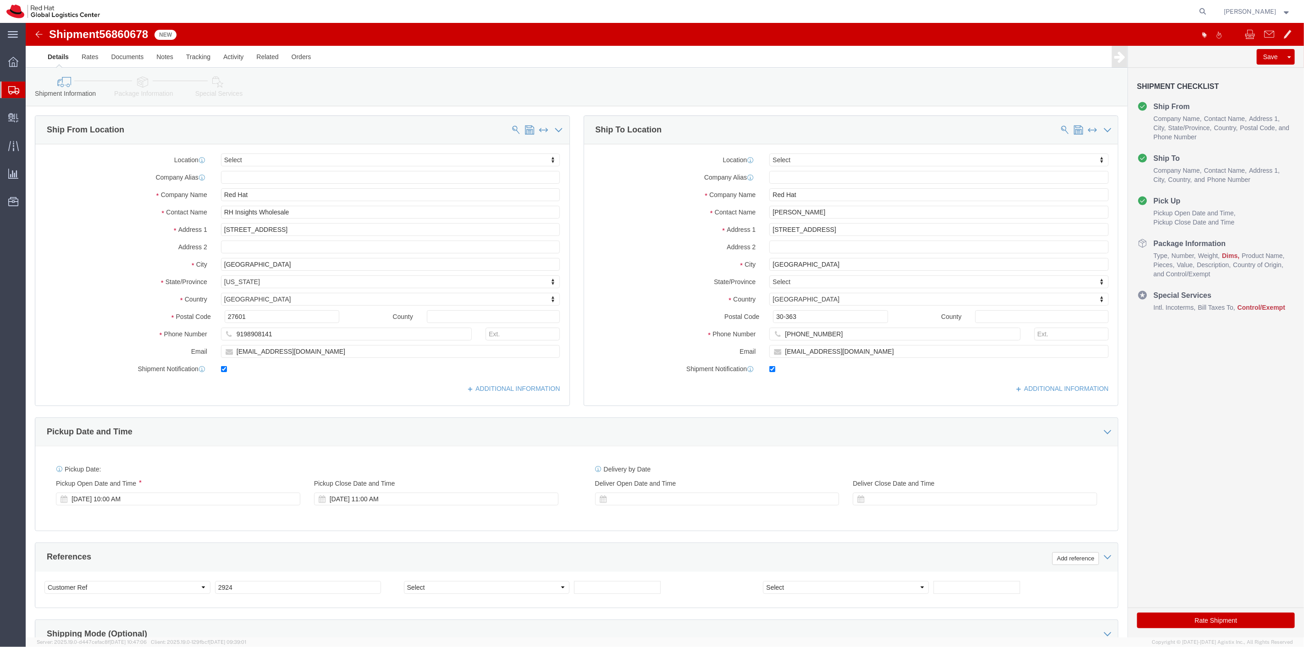
select select
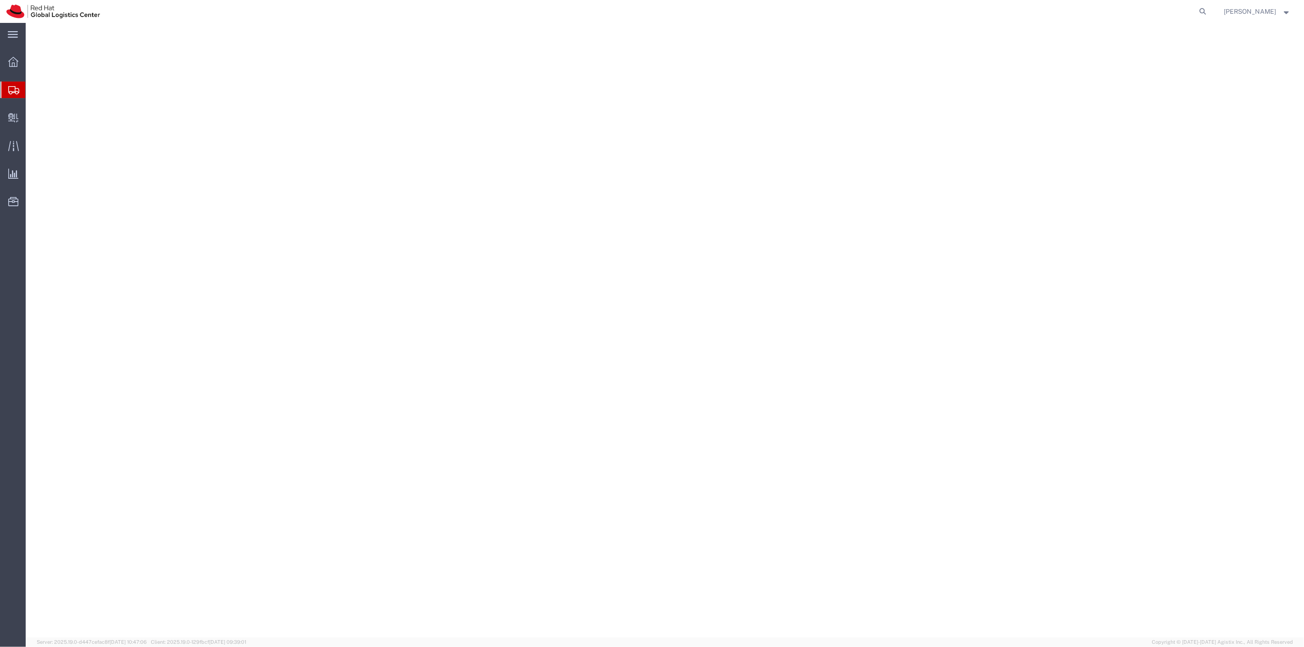
select select
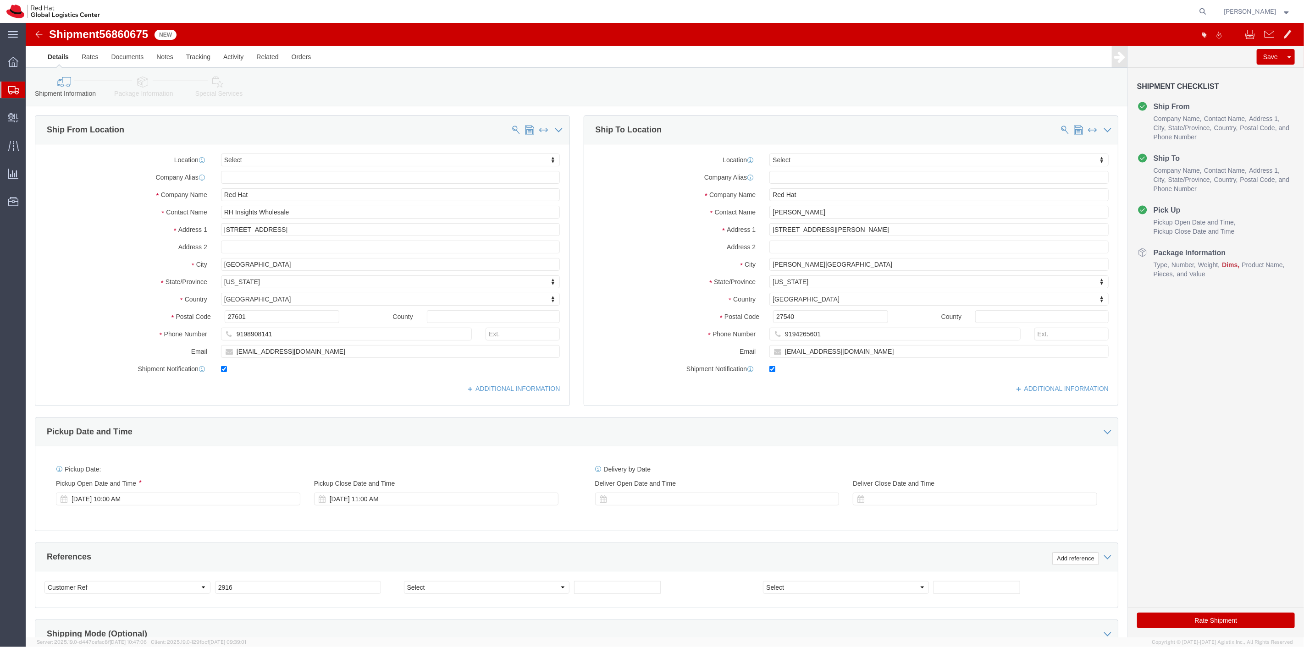
select select
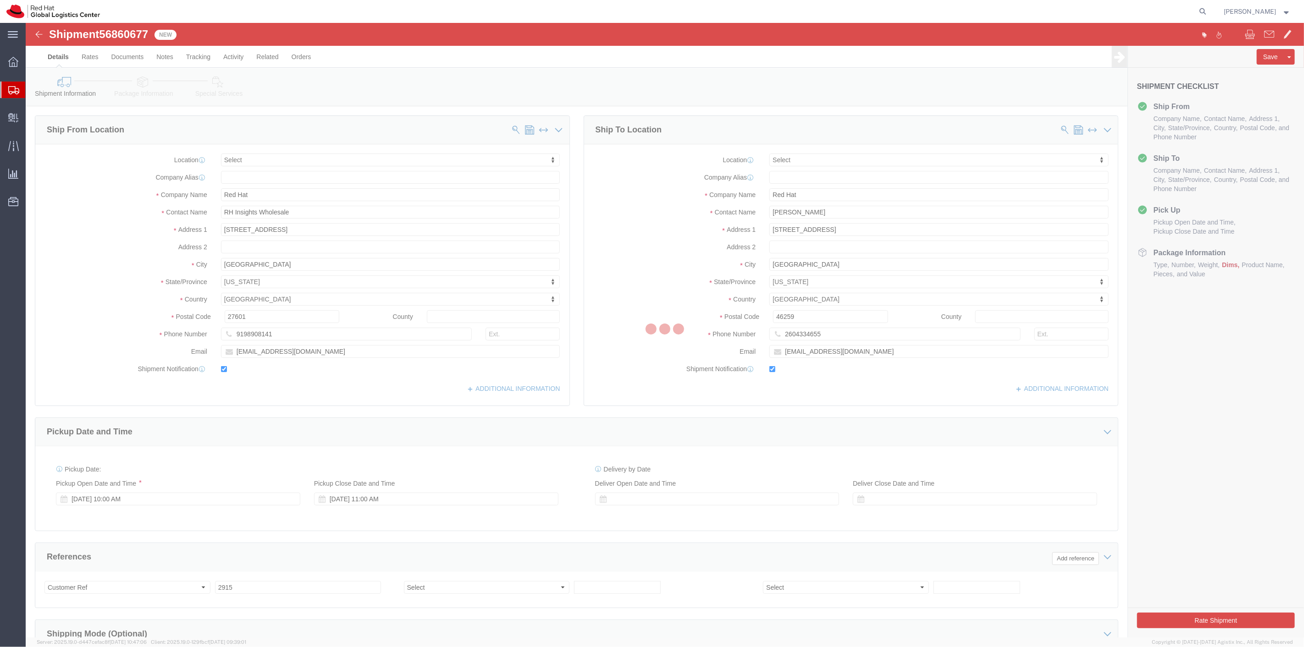
select select
